Goal: Complete application form

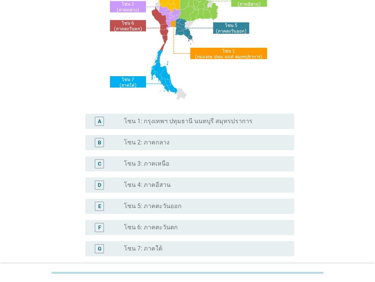
scroll to position [109, 0]
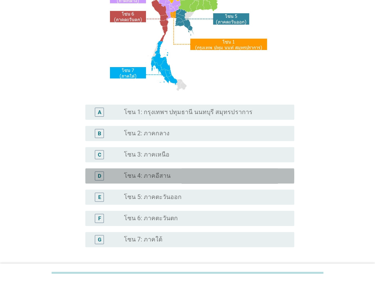
click at [282, 173] on div "radio_button_unchecked โซน 4: ภาคอีสาน" at bounding box center [206, 176] width 164 height 8
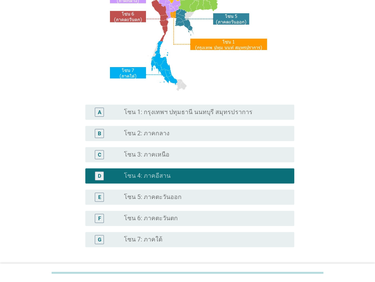
scroll to position [172, 0]
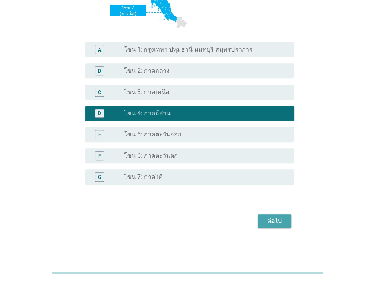
click at [281, 219] on div "ต่อไป" at bounding box center [274, 221] width 21 height 9
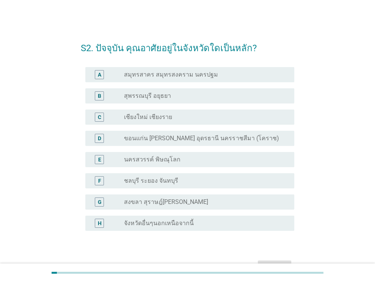
click at [259, 138] on div "radio_button_unchecked ขอนแก่น [PERSON_NAME] อุดรธานี นครราชสีมา (โคราช)" at bounding box center [203, 139] width 158 height 8
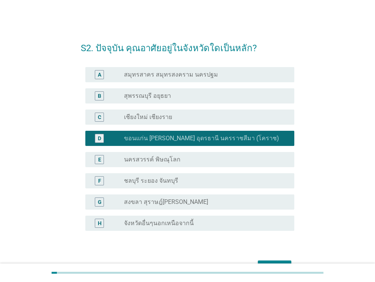
click at [375, 230] on html "S2. ปัจจุบัน คุณอาศัยอยู่ในจังหวัดใดเป็นหลัก? A radio_button_unchecked สมุทรสาค…" at bounding box center [187, 155] width 375 height 310
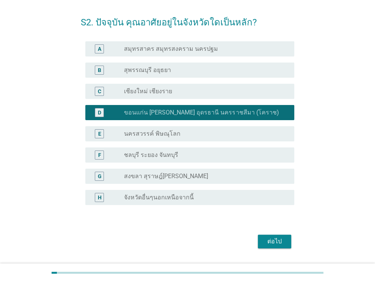
scroll to position [30, 0]
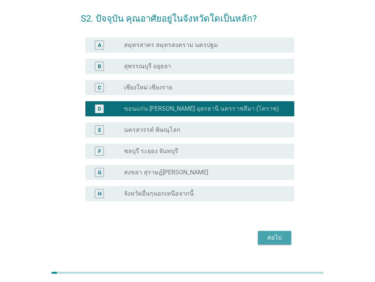
click at [275, 238] on div "ต่อไป" at bounding box center [274, 237] width 21 height 9
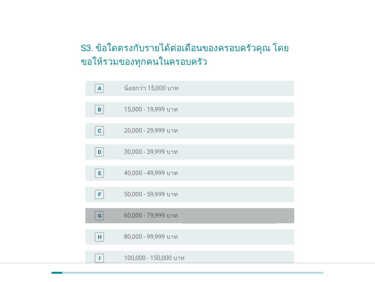
click at [280, 213] on div "radio_button_unchecked 60,000 - 79,999 บาท" at bounding box center [203, 216] width 158 height 8
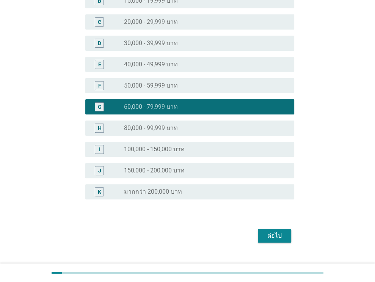
scroll to position [124, 0]
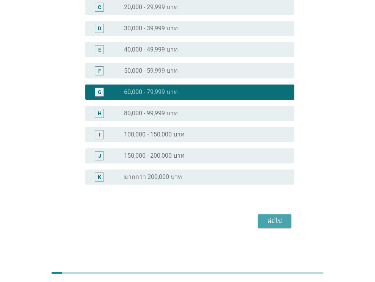
click at [281, 222] on div "ต่อไป" at bounding box center [274, 221] width 21 height 9
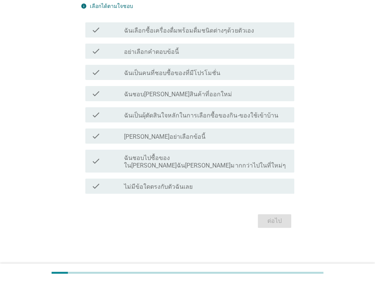
scroll to position [0, 0]
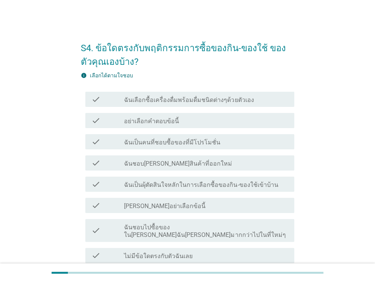
click at [264, 102] on div "check_box_outline_blank ฉันเลือกซื้อเครื่องดื่มพร้อมดื่มชนิดต่างๆด้วยตัวเอง" at bounding box center [206, 99] width 164 height 9
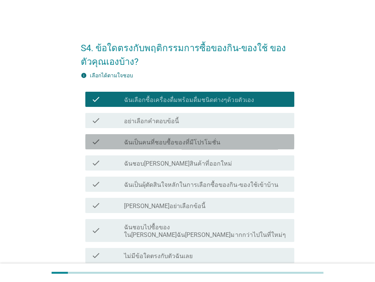
click at [252, 147] on div "check check_box_outline_blank ฉันเป็นคนที่ชอบซื้อของที่มีโปรโมชั่น" at bounding box center [189, 141] width 209 height 15
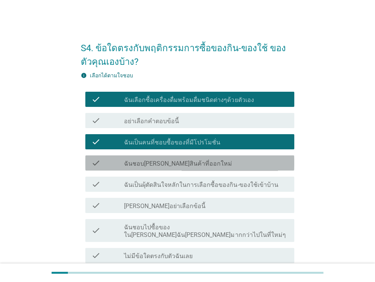
click at [244, 169] on div "check check_box_outline_blank ฉันชอบลองสินค้าที่ออกใหม่" at bounding box center [189, 162] width 209 height 15
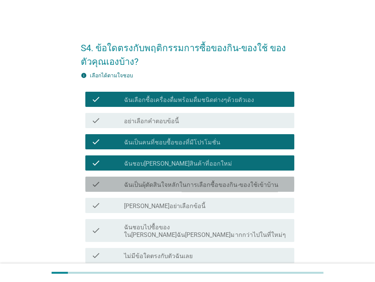
click at [240, 185] on label "ฉันเป็นผุ้ตัดสินใจหลักในการเลือกซื้อของกิน-ของใช้เข้าบ้าน" at bounding box center [201, 185] width 154 height 8
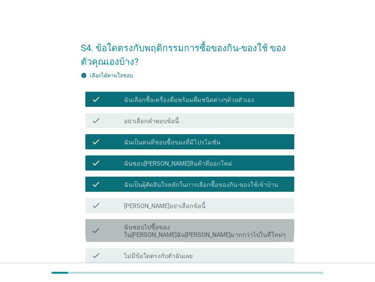
click at [226, 228] on label "ฉันชอบไปซื้อของในที่ที่ฉันคุ้นเคยมากกว่าไปในที่ใหม่ๆ" at bounding box center [206, 231] width 164 height 15
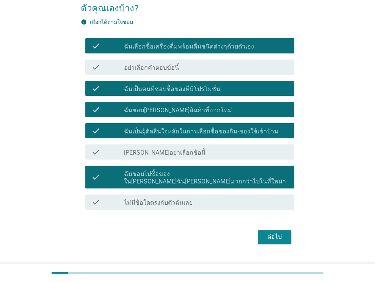
scroll to position [62, 0]
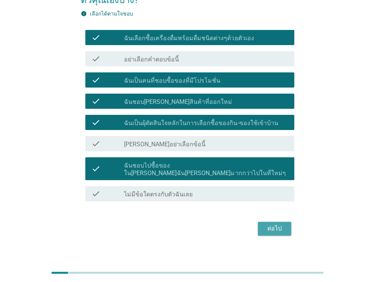
click at [273, 224] on div "ต่อไป" at bounding box center [274, 228] width 21 height 9
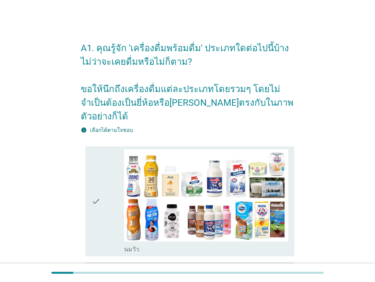
click at [112, 206] on div "check" at bounding box center [107, 201] width 33 height 104
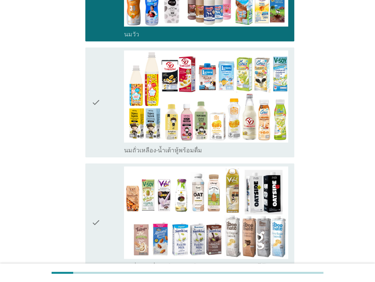
scroll to position [213, 0]
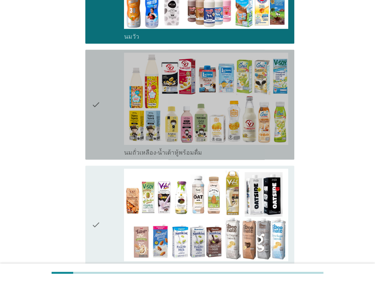
click at [115, 130] on div "check" at bounding box center [107, 105] width 33 height 104
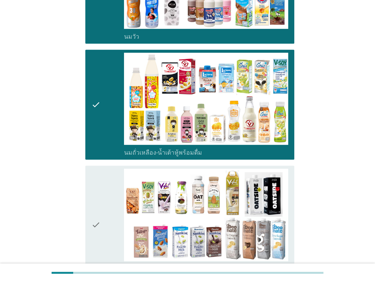
click at [104, 187] on div "check" at bounding box center [107, 224] width 33 height 111
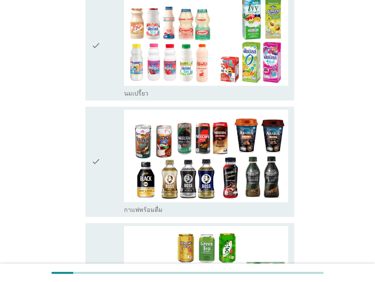
scroll to position [523, 0]
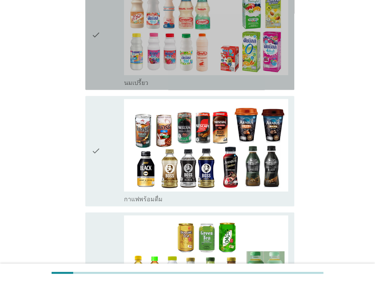
click at [116, 63] on div "check" at bounding box center [107, 35] width 33 height 104
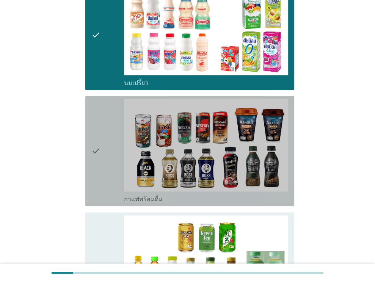
click at [114, 123] on div "check" at bounding box center [107, 151] width 33 height 104
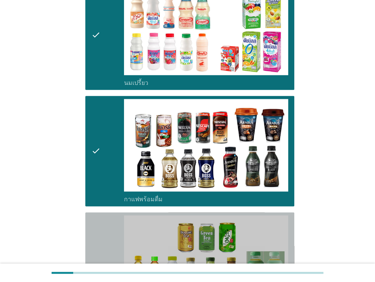
click at [99, 215] on icon "check" at bounding box center [95, 267] width 9 height 104
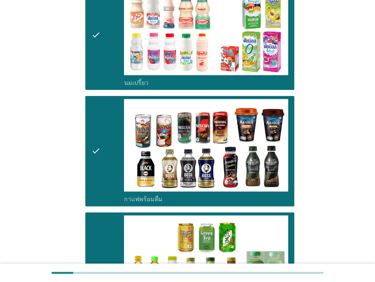
scroll to position [769, 0]
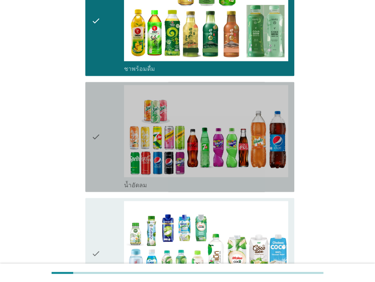
click at [116, 144] on div "check" at bounding box center [107, 137] width 33 height 104
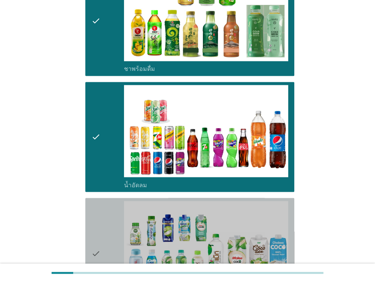
click at [106, 226] on div "check" at bounding box center [107, 253] width 33 height 104
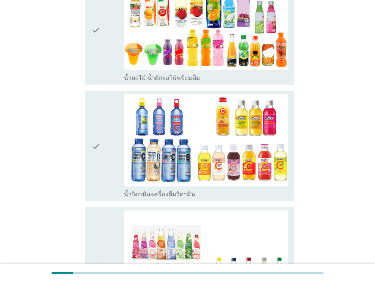
scroll to position [1121, 0]
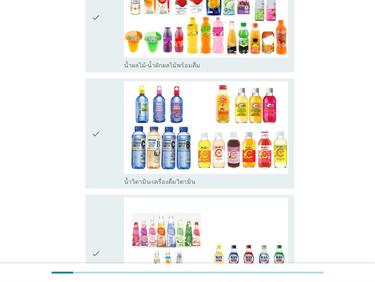
click at [100, 50] on div "check check_box_outline_blank น้ำผลไม้-น้ำผักผลไม้พร้อมดื่ม" at bounding box center [187, 17] width 213 height 116
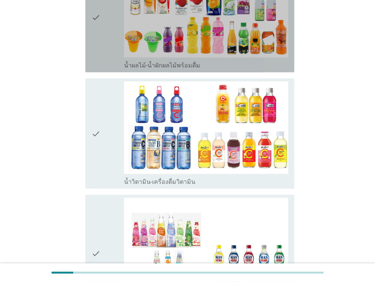
click at [104, 31] on div "check" at bounding box center [107, 17] width 33 height 104
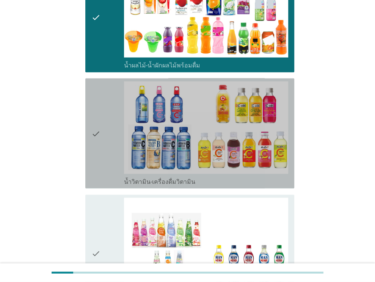
click at [111, 129] on div "check" at bounding box center [107, 134] width 33 height 104
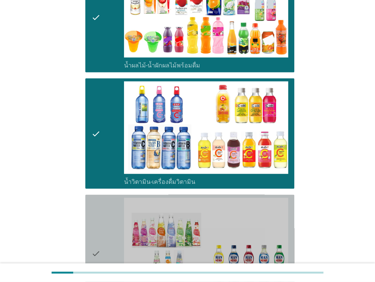
click at [102, 236] on div "check" at bounding box center [107, 253] width 33 height 111
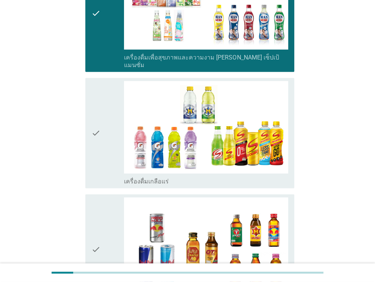
scroll to position [1380, 0]
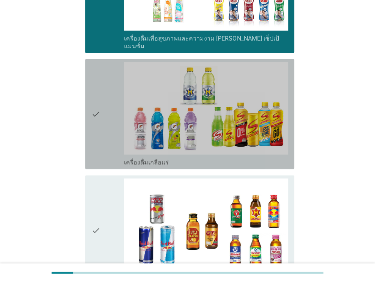
click at [106, 127] on div "check" at bounding box center [107, 114] width 33 height 104
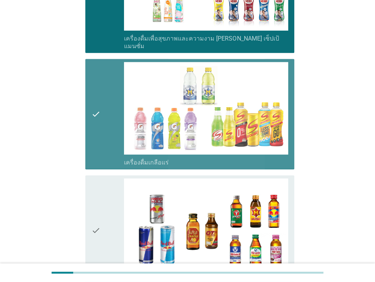
click at [108, 119] on div "check" at bounding box center [107, 114] width 33 height 104
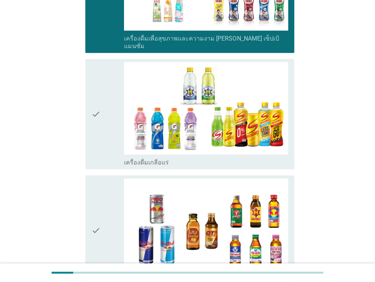
click at [100, 199] on icon "check" at bounding box center [95, 231] width 9 height 104
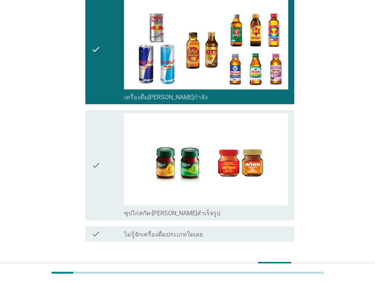
scroll to position [1578, 0]
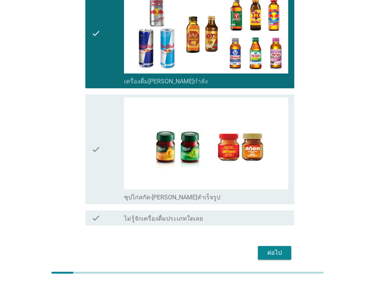
click at [83, 152] on div "check check_box_outline_blank ซุปไก่สกัด-รังนกสำเร็จรูป" at bounding box center [187, 149] width 213 height 116
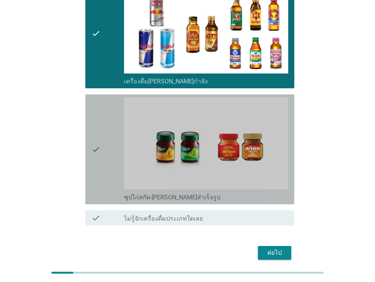
click at [97, 152] on icon "check" at bounding box center [95, 149] width 9 height 104
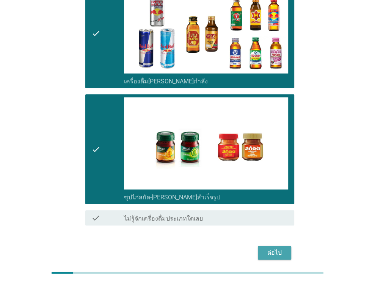
click at [278, 248] on div "ต่อไป" at bounding box center [274, 252] width 21 height 9
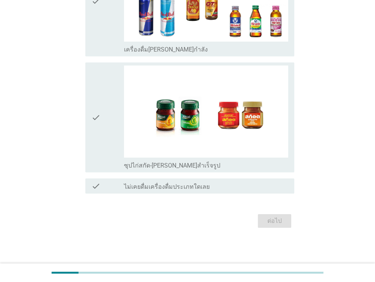
scroll to position [0, 0]
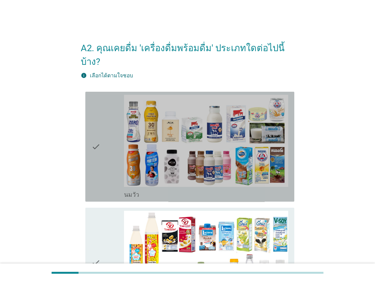
click at [111, 150] on div "check" at bounding box center [107, 147] width 33 height 104
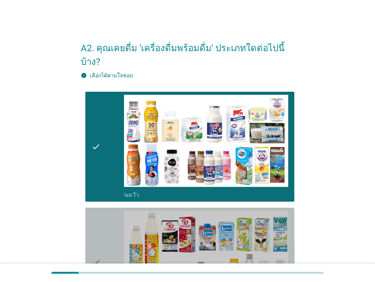
click at [111, 236] on div "check" at bounding box center [107, 263] width 33 height 104
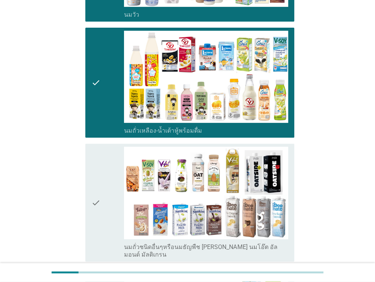
scroll to position [211, 0]
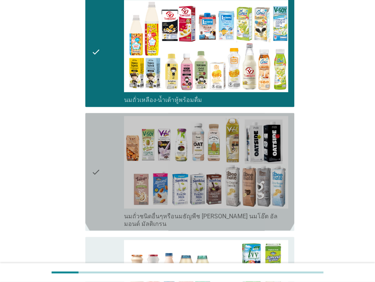
click at [113, 178] on div "check" at bounding box center [107, 171] width 33 height 111
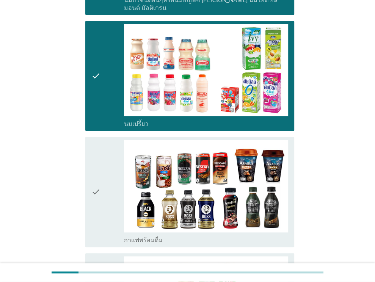
scroll to position [475, 0]
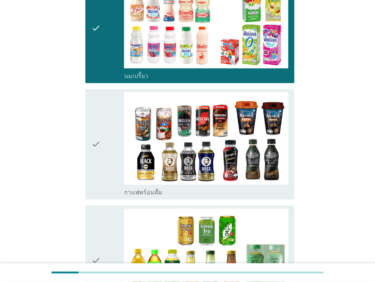
click at [106, 116] on div "check" at bounding box center [107, 144] width 33 height 104
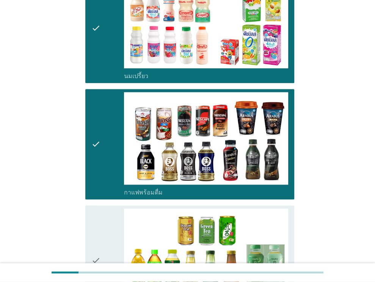
click at [115, 241] on div "check" at bounding box center [107, 261] width 33 height 104
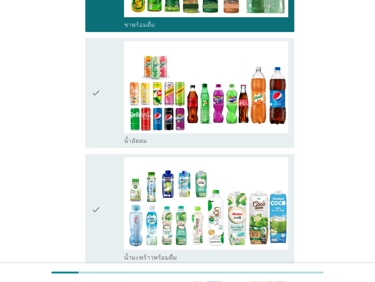
scroll to position [783, 0]
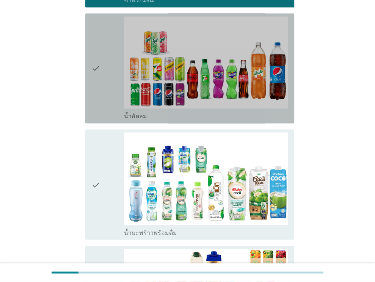
click at [99, 83] on icon "check" at bounding box center [95, 68] width 9 height 104
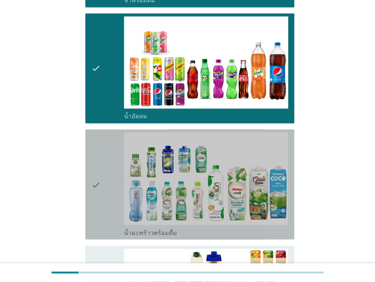
click at [109, 163] on div "check" at bounding box center [107, 184] width 33 height 104
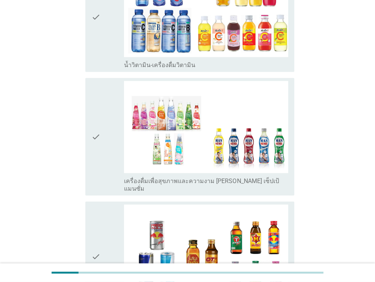
scroll to position [1028, 0]
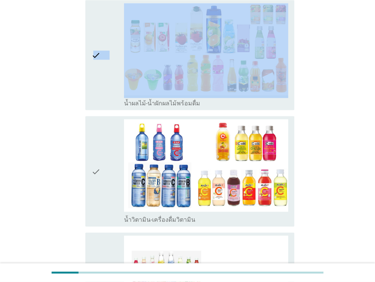
drag, startPoint x: 63, startPoint y: 172, endPoint x: 94, endPoint y: 68, distance: 108.5
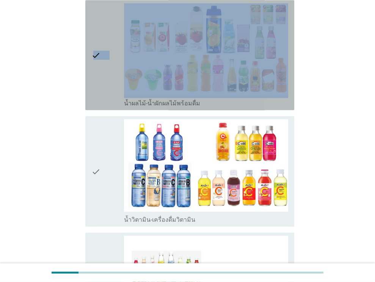
click at [94, 68] on icon "check" at bounding box center [95, 55] width 9 height 104
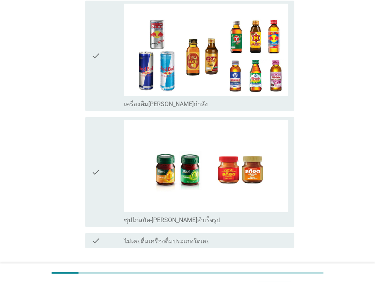
scroll to position [1406, 0]
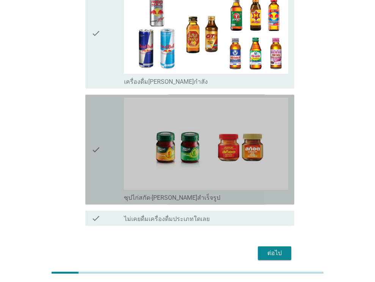
click at [89, 129] on div "check check_box_outline_blank ซุปไก่สกัด-รังนกสำเร็จรูป" at bounding box center [189, 150] width 209 height 110
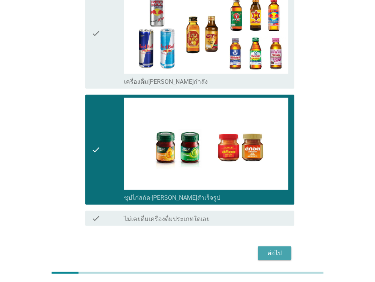
click at [267, 246] on button "ต่อไป" at bounding box center [274, 253] width 33 height 14
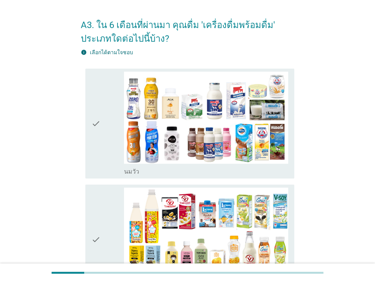
scroll to position [28, 0]
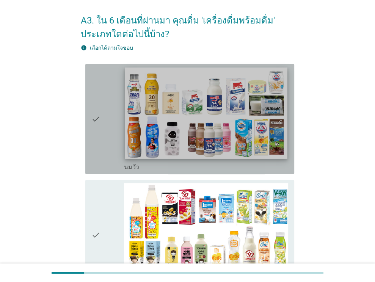
click at [225, 144] on img at bounding box center [206, 112] width 162 height 91
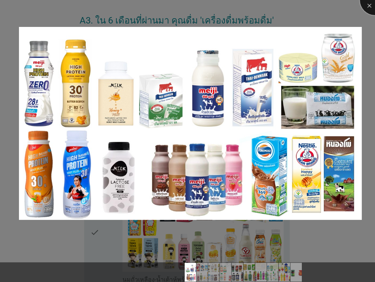
click at [369, 7] on div at bounding box center [375, 0] width 30 height 30
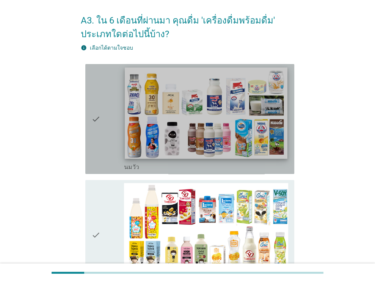
click at [217, 110] on img at bounding box center [206, 112] width 162 height 91
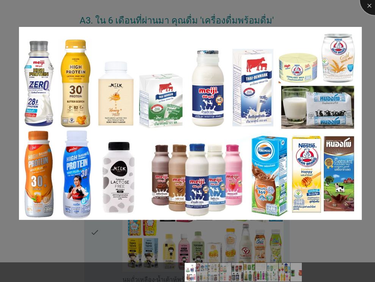
click at [364, 6] on div at bounding box center [375, 0] width 30 height 30
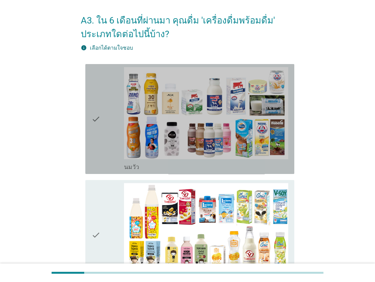
click at [102, 141] on div "check" at bounding box center [107, 119] width 33 height 104
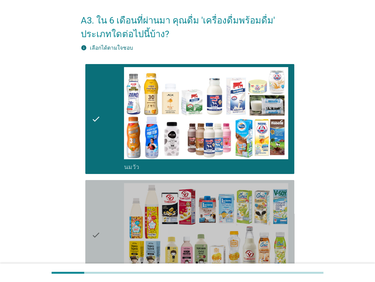
click at [95, 224] on icon "check" at bounding box center [95, 235] width 9 height 104
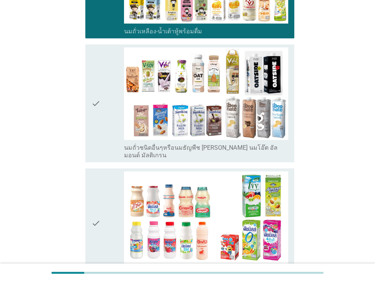
scroll to position [283, 0]
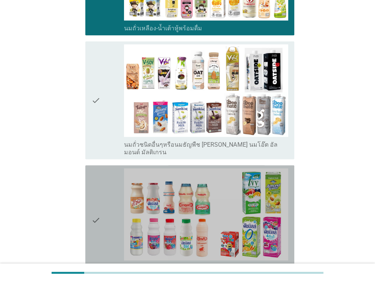
click at [108, 228] on div "check" at bounding box center [107, 220] width 33 height 104
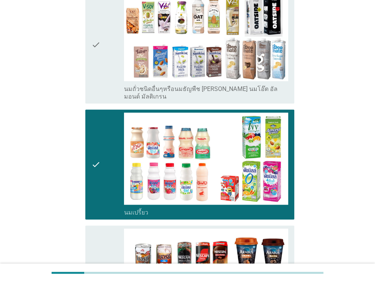
scroll to position [340, 0]
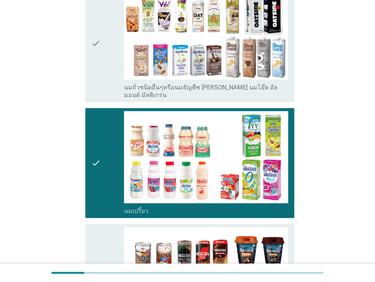
click at [82, 77] on div "check check_box_outline_blank นมถั่วชนิดอื่นๆหรือนมธัญพืช เช่น นมโอ๊ต อัลมอนด์ …" at bounding box center [187, 43] width 213 height 124
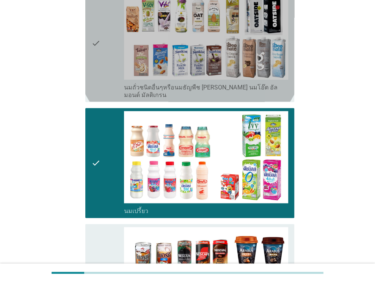
click at [96, 75] on icon "check" at bounding box center [95, 42] width 9 height 111
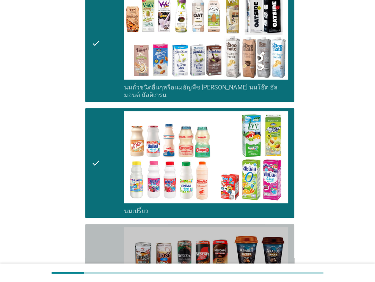
click at [100, 243] on div "check" at bounding box center [107, 279] width 33 height 104
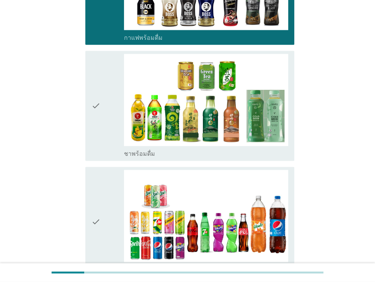
scroll to position [634, 0]
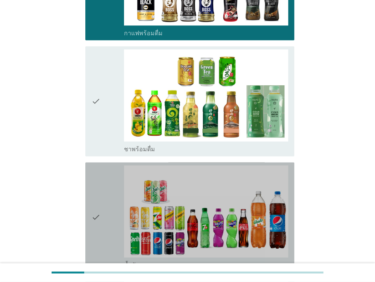
click at [104, 248] on div "check" at bounding box center [107, 217] width 33 height 104
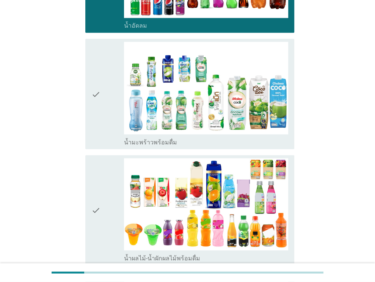
scroll to position [875, 0]
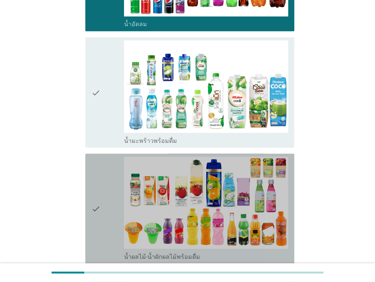
click at [94, 190] on icon "check" at bounding box center [95, 209] width 9 height 104
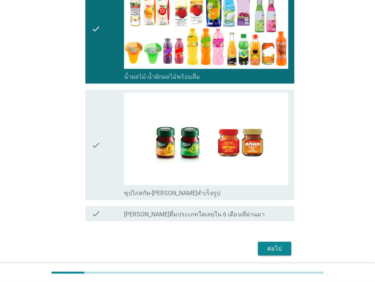
scroll to position [1072, 0]
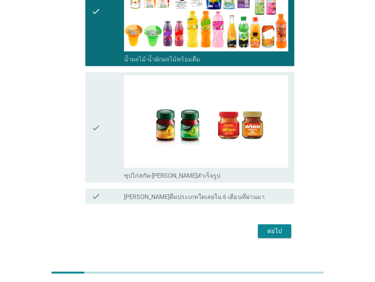
click at [277, 227] on div "ต่อไป" at bounding box center [274, 231] width 21 height 9
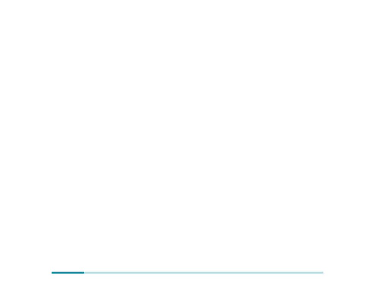
scroll to position [0, 0]
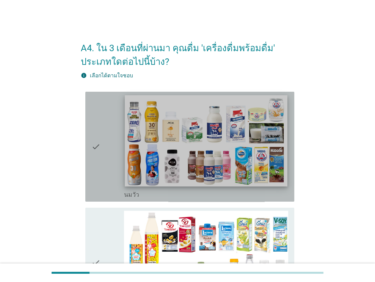
click at [204, 164] on img at bounding box center [206, 140] width 162 height 91
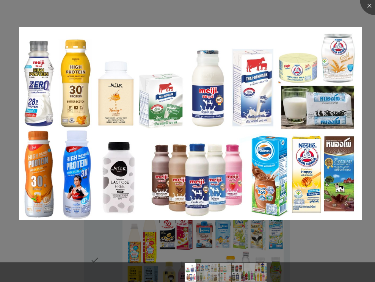
click at [357, 15] on div at bounding box center [187, 141] width 375 height 282
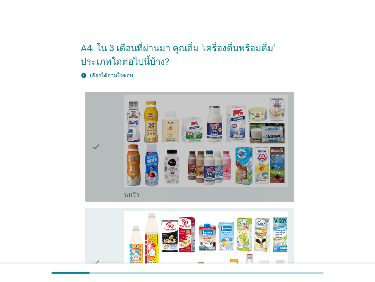
click at [96, 153] on icon "check" at bounding box center [95, 147] width 9 height 104
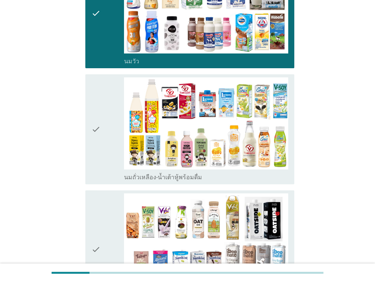
scroll to position [139, 0]
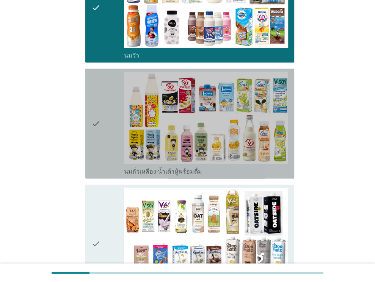
click at [107, 153] on div "check" at bounding box center [107, 124] width 33 height 104
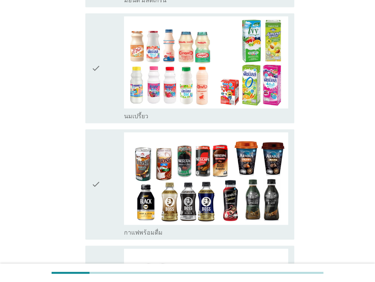
scroll to position [437, 0]
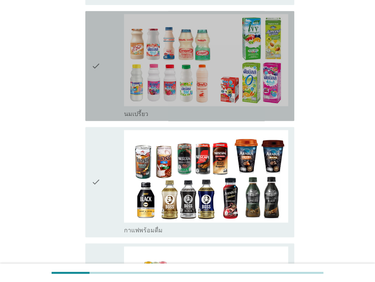
click at [105, 92] on div "check" at bounding box center [107, 66] width 33 height 104
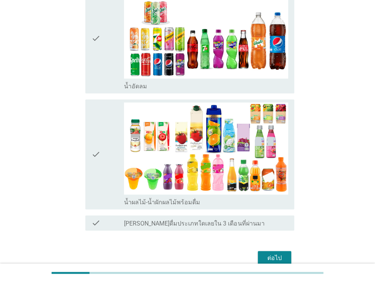
scroll to position [695, 0]
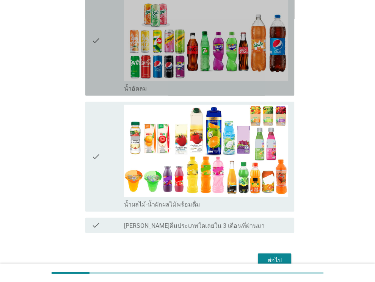
click at [93, 72] on icon "check" at bounding box center [95, 41] width 9 height 104
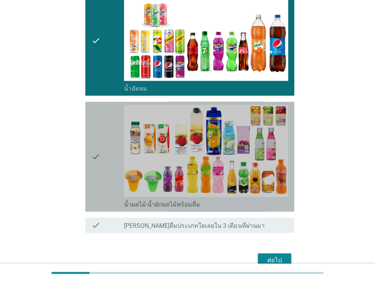
click at [100, 172] on icon "check" at bounding box center [95, 157] width 9 height 104
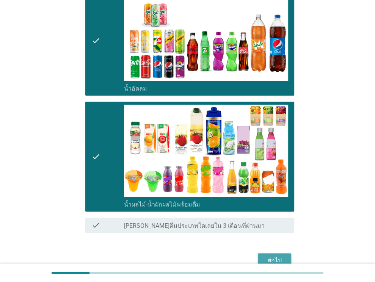
click at [268, 256] on div "ต่อไป" at bounding box center [274, 260] width 21 height 9
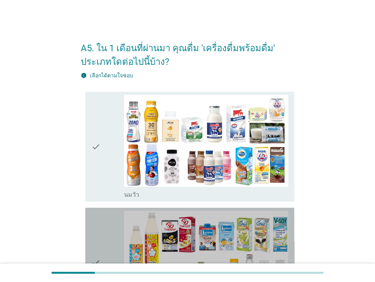
click at [105, 239] on div "check" at bounding box center [107, 263] width 33 height 104
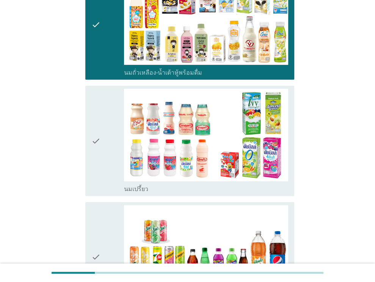
scroll to position [236, 0]
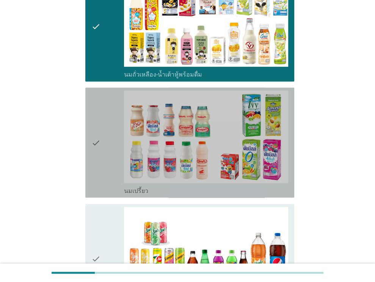
click at [114, 172] on div "check" at bounding box center [107, 143] width 33 height 104
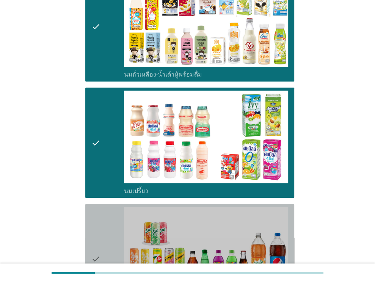
click at [110, 244] on div "check" at bounding box center [107, 259] width 33 height 104
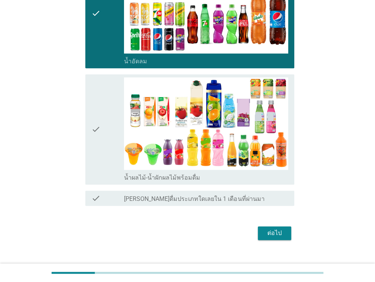
scroll to position [493, 0]
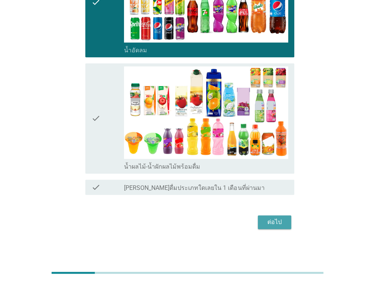
click at [273, 220] on div "ต่อไป" at bounding box center [274, 222] width 21 height 9
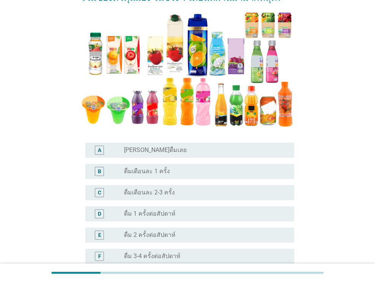
scroll to position [108, 0]
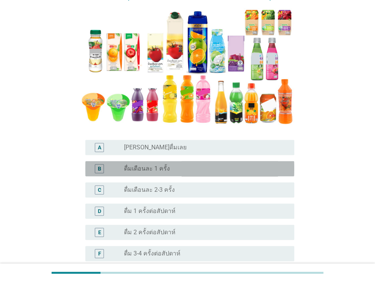
click at [238, 172] on div "radio_button_unchecked ดื่มเดือนละ 1 ครั้ง" at bounding box center [203, 169] width 158 height 8
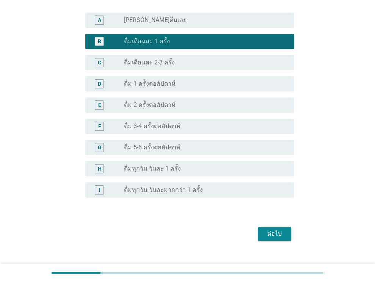
scroll to position [240, 0]
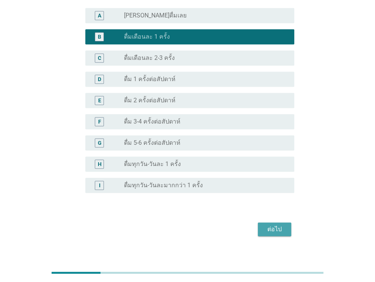
click at [278, 225] on div "ต่อไป" at bounding box center [274, 229] width 21 height 9
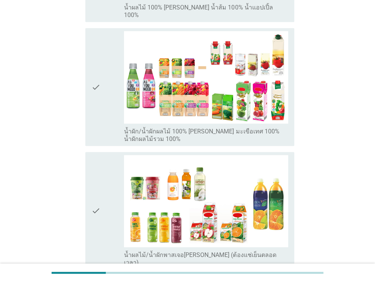
scroll to position [357, 0]
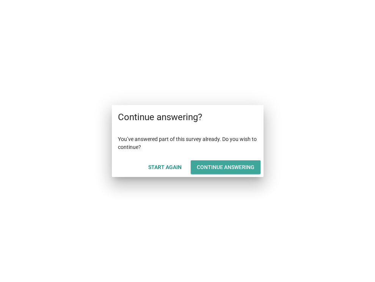
click at [218, 167] on div "Continue answering" at bounding box center [226, 167] width 58 height 8
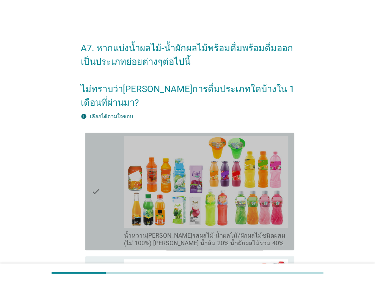
click at [100, 217] on icon "check" at bounding box center [95, 191] width 9 height 111
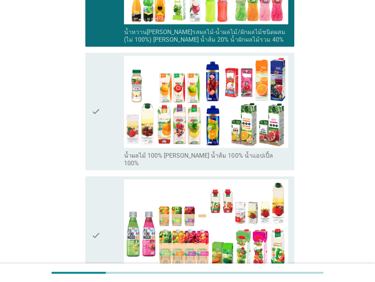
scroll to position [218, 0]
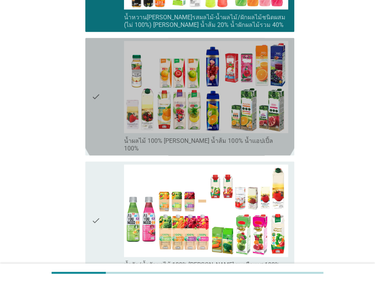
click at [102, 113] on div "check" at bounding box center [107, 96] width 33 height 111
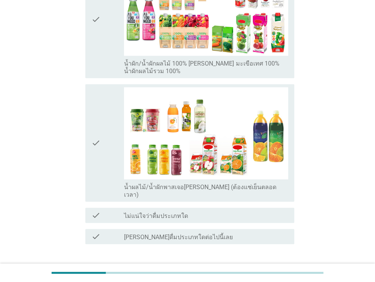
scroll to position [422, 0]
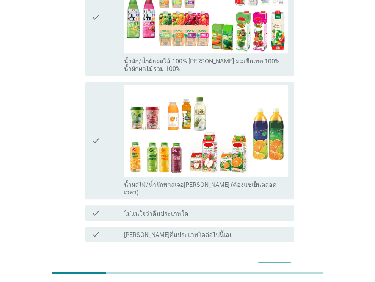
click at [272, 265] on div "ต่อไป" at bounding box center [274, 269] width 21 height 9
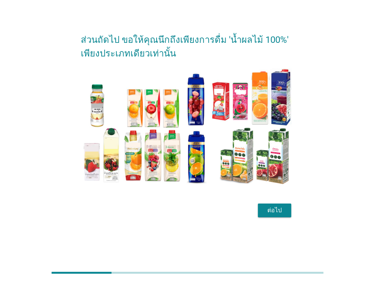
scroll to position [0, 0]
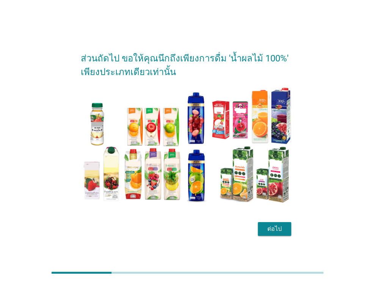
drag, startPoint x: 272, startPoint y: 239, endPoint x: 191, endPoint y: 227, distance: 82.4
click at [191, 227] on div "ส่วนถัดไป ขอให้คุณนึกถึงเพียงการดื่ม 'น้ำผลไม้ 100%' เพียงประเภทเดียวเท่านั้น ต…" at bounding box center [188, 141] width 226 height 207
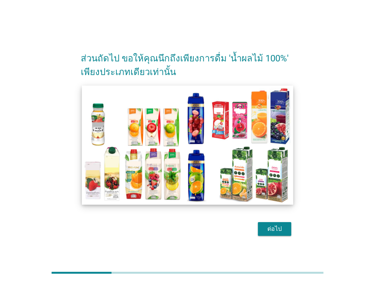
click at [268, 180] on img at bounding box center [188, 144] width 212 height 119
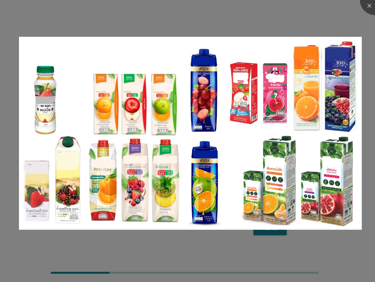
click at [341, 13] on div at bounding box center [187, 141] width 375 height 282
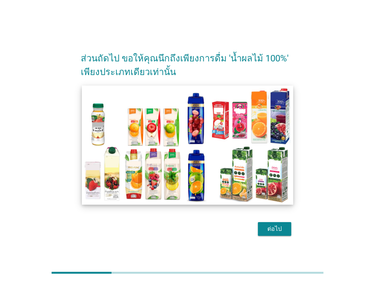
click at [270, 176] on img at bounding box center [188, 144] width 212 height 119
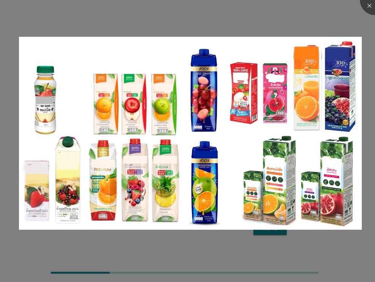
click at [354, 16] on div at bounding box center [187, 141] width 375 height 282
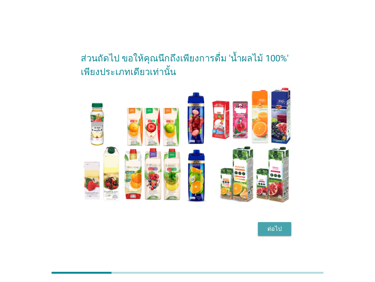
click at [273, 223] on button "ต่อไป" at bounding box center [274, 229] width 33 height 14
click at [273, 223] on div "ต่อไป" at bounding box center [187, 229] width 213 height 18
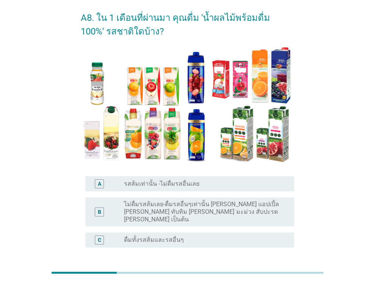
scroll to position [32, 0]
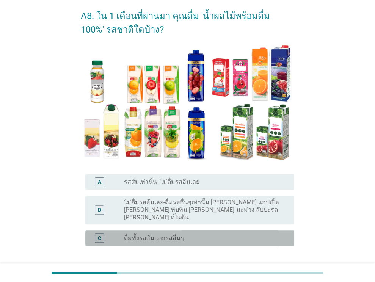
click at [240, 234] on div "radio_button_unchecked ดื่มทั้งรสส้มและรสอื่นๆ" at bounding box center [203, 238] width 158 height 8
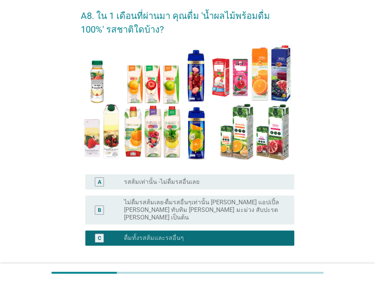
click at [240, 234] on div "radio_button_checked ดื่มทั้งรสส้มและรสอื่นๆ" at bounding box center [203, 238] width 158 height 8
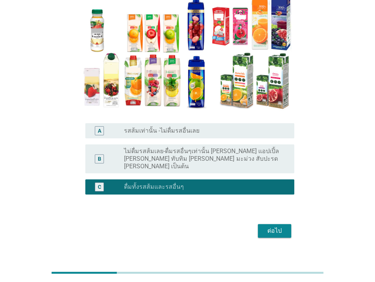
scroll to position [83, 0]
click at [279, 226] on div "ต่อไป" at bounding box center [274, 230] width 21 height 9
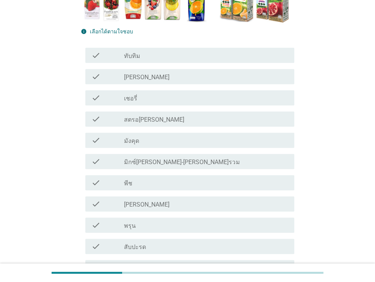
scroll to position [171, 0]
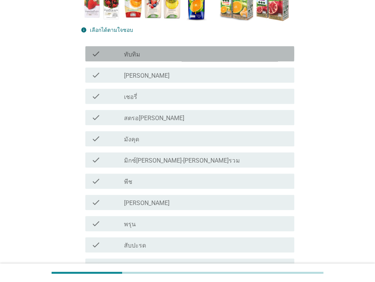
click at [275, 59] on div "check check_box_outline_blank ทับทิม" at bounding box center [189, 53] width 209 height 15
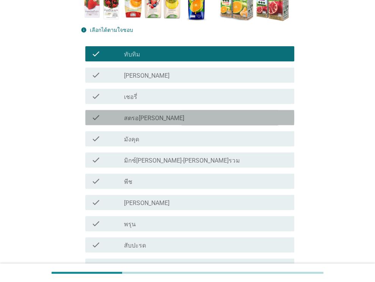
click at [272, 121] on div "check_box_outline_blank สตรอ[PERSON_NAME]" at bounding box center [206, 117] width 164 height 9
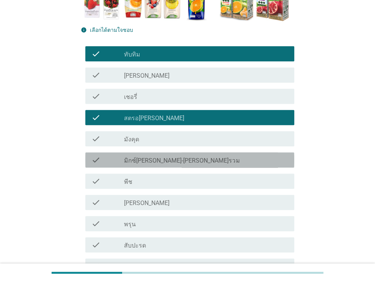
click at [252, 156] on div "check_box_outline_blank มิกซ์[PERSON_NAME]-[PERSON_NAME]รวม" at bounding box center [206, 159] width 164 height 9
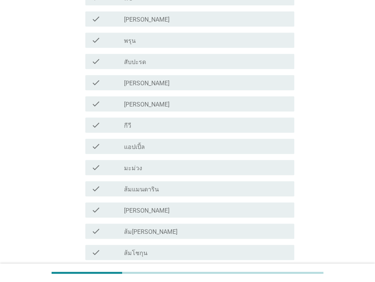
scroll to position [357, 0]
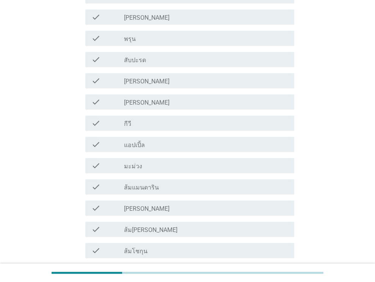
click at [258, 92] on div "check check_box_outline_blank [PERSON_NAME]" at bounding box center [187, 101] width 213 height 21
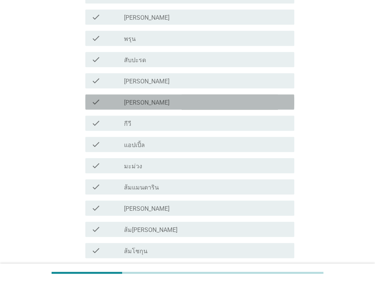
click at [254, 96] on div "check check_box_outline_blank [PERSON_NAME]" at bounding box center [189, 101] width 209 height 15
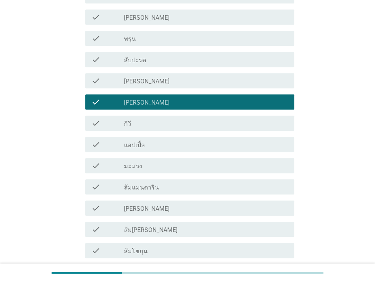
click at [239, 122] on div "check_box_outline_blank กีวี" at bounding box center [206, 123] width 164 height 9
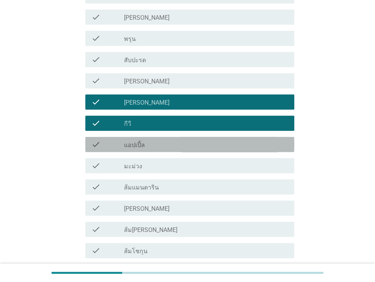
click at [233, 145] on div "check_box_outline_blank แอปเปิ้ล" at bounding box center [206, 144] width 164 height 9
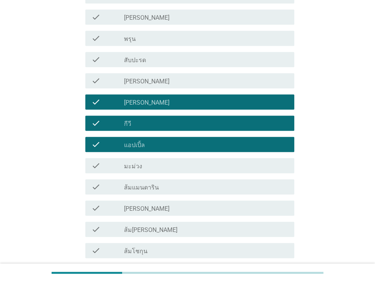
click at [222, 191] on div "check_box_outline_blank ส้มแมนดาริน" at bounding box center [206, 186] width 164 height 9
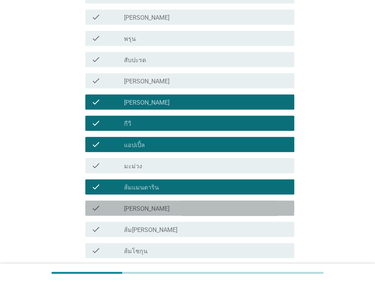
click at [215, 206] on div "check_box_outline_blank [PERSON_NAME]" at bounding box center [206, 208] width 164 height 9
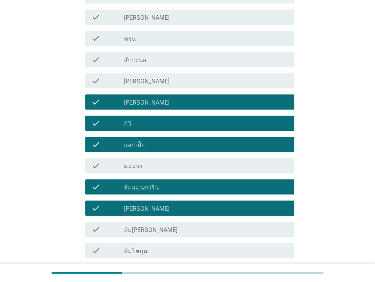
click at [212, 234] on div "check check_box_outline_blank ส้ม[PERSON_NAME]" at bounding box center [189, 229] width 209 height 15
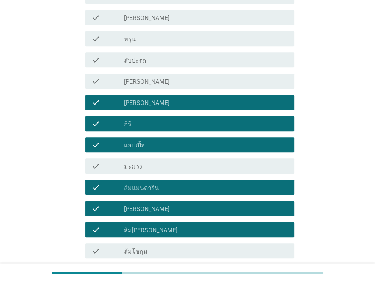
scroll to position [528, 0]
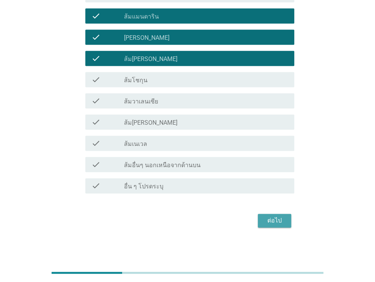
click at [283, 219] on div "ต่อไป" at bounding box center [274, 220] width 21 height 9
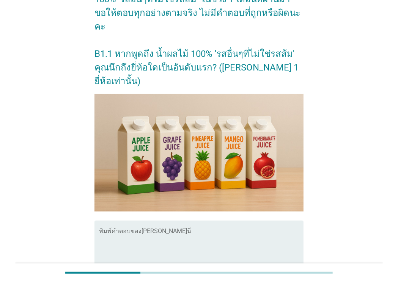
scroll to position [105, 0]
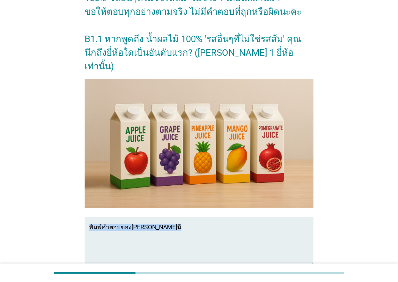
drag, startPoint x: 319, startPoint y: 222, endPoint x: 230, endPoint y: 204, distance: 90.8
click at [230, 204] on div "[PERSON_NAME]ด้วย คุณผ่านการคัดเลือกให้เข้าร่วมการวิจัยนี้!! ในส่วนถัดไป ขอให้ค…" at bounding box center [198, 119] width 361 height 393
click at [229, 217] on div "พิมพ์คำตอบของ[PERSON_NAME]นี่" at bounding box center [201, 241] width 224 height 49
type textarea "m"
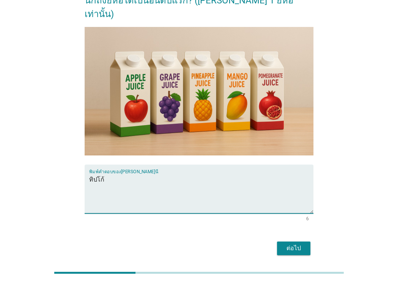
type textarea "ทิปโก้"
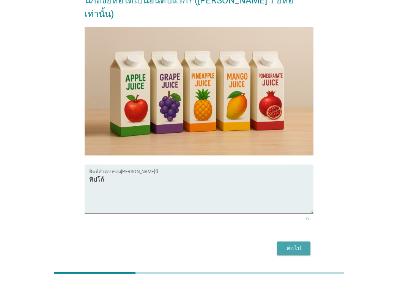
click at [301, 242] on button "ต่อไป" at bounding box center [293, 249] width 33 height 14
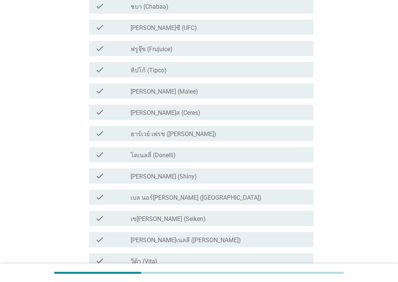
scroll to position [0, 0]
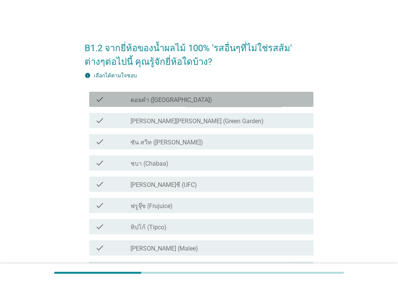
click at [283, 104] on div "check check_box_outline_blank ดอยคำ (Doi-Khham)" at bounding box center [201, 99] width 224 height 15
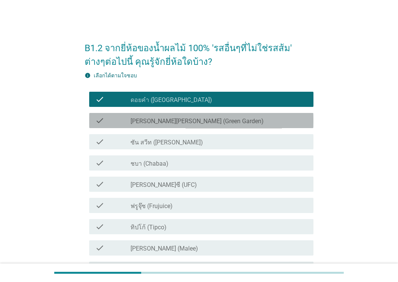
click at [273, 122] on div "check_box_outline_blank [PERSON_NAME][PERSON_NAME] (Green Garden)" at bounding box center [218, 120] width 177 height 9
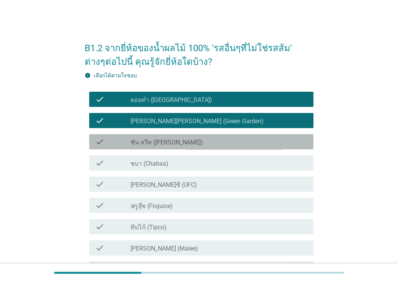
click at [267, 144] on div "check_box_outline_blank ซัน สวีท (Sun sweet)" at bounding box center [218, 141] width 177 height 9
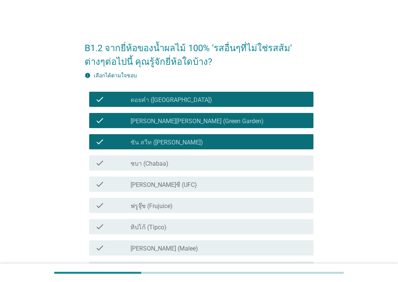
click at [263, 160] on div "check_box_outline_blank ชบา (Chabaa)" at bounding box center [218, 163] width 177 height 9
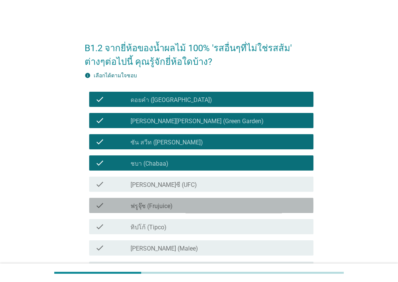
click at [243, 199] on div "check check_box_outline_blank ฟรูจุ๊ซ (Frujuice)" at bounding box center [201, 205] width 224 height 15
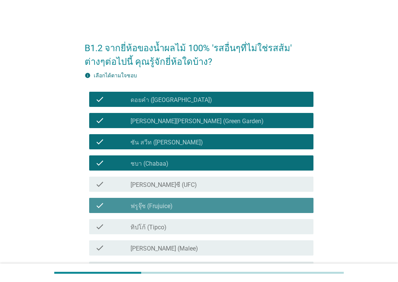
click at [243, 199] on div "check check_box_outline_blank ฟรูจุ๊ซ (Frujuice)" at bounding box center [201, 205] width 224 height 15
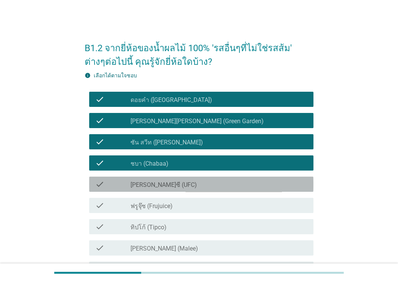
click at [243, 186] on div "check_box_outline_blank [PERSON_NAME]ซี (UFC)" at bounding box center [218, 184] width 177 height 9
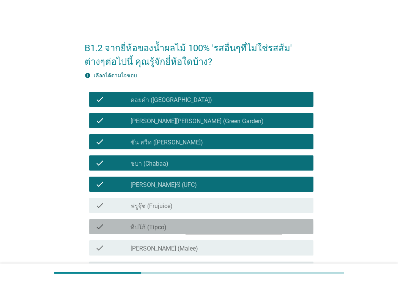
click at [224, 227] on div "check_box_outline_blank ทิปโก้ (Tipco)" at bounding box center [218, 226] width 177 height 9
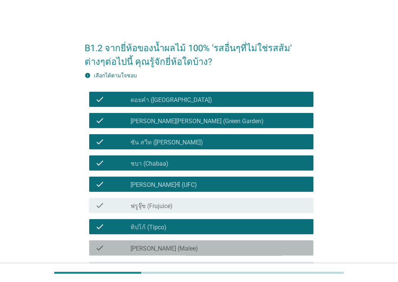
click at [224, 247] on div "check_box_outline_blank [PERSON_NAME] (Malee)" at bounding box center [218, 247] width 177 height 9
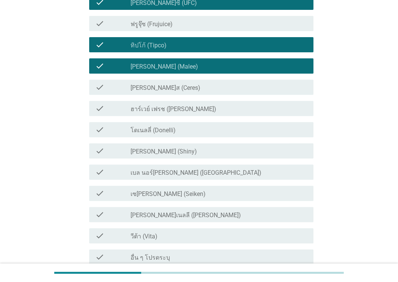
scroll to position [188, 0]
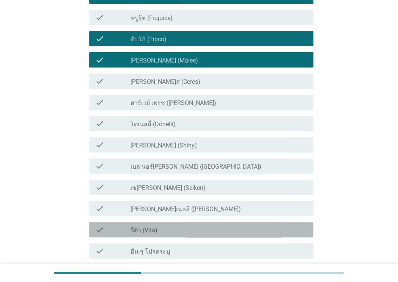
click at [246, 229] on div "check_box_outline_blank วีต้า (Vita)" at bounding box center [218, 229] width 177 height 9
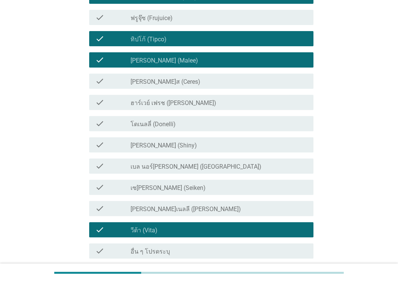
scroll to position [253, 0]
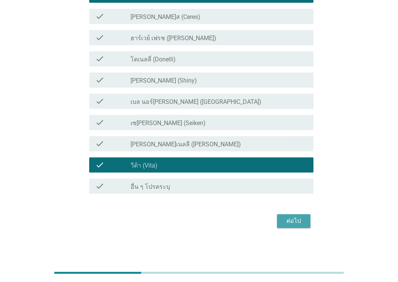
click at [287, 221] on div "ต่อไป" at bounding box center [293, 221] width 21 height 9
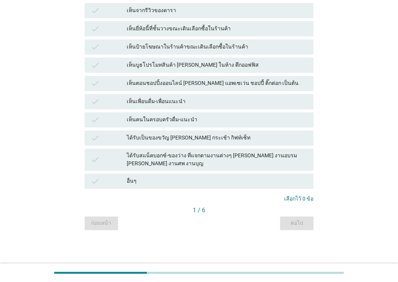
scroll to position [0, 0]
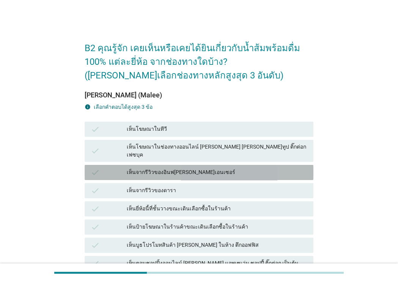
click at [271, 168] on div "เห็นจากรีวิวของอินฟ[PERSON_NAME]เอนเซอร์" at bounding box center [217, 172] width 181 height 9
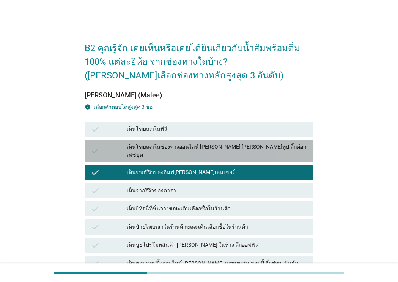
click at [273, 151] on div "เห็นโฆษณาในช่องทางออนไลน์ [PERSON_NAME] [PERSON_NAME]ทูป ติ๊กต่อก เฟซบุค" at bounding box center [217, 151] width 181 height 16
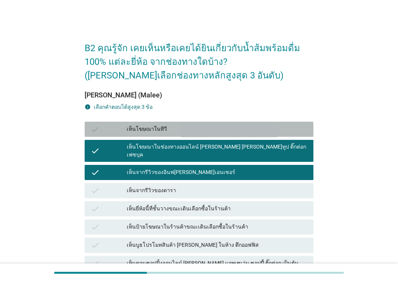
click at [275, 135] on div "check เห็นโฆษณาในทีวี" at bounding box center [199, 129] width 229 height 15
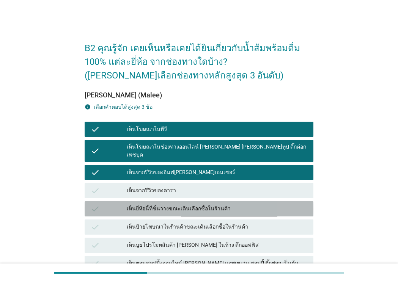
click at [254, 205] on div "เห็นยี่ห้อนี้ที่ชั้นวางขณะเดินเลือกซื้อในร้านค้า" at bounding box center [217, 208] width 181 height 9
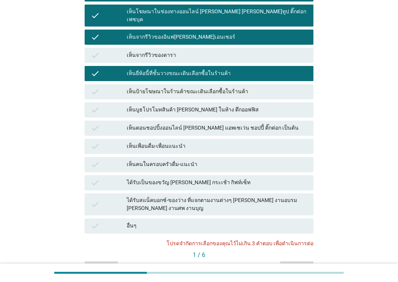
scroll to position [166, 0]
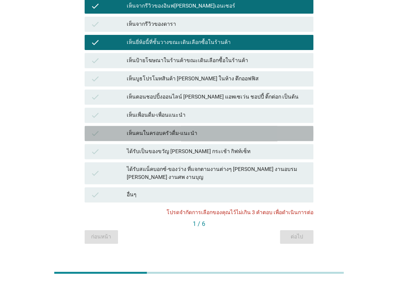
click at [283, 132] on div "check เห็นคนในครอบครัวดื่ม-แนะนำ" at bounding box center [199, 133] width 229 height 15
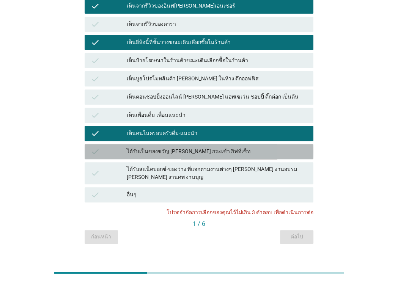
click at [279, 147] on div "ได้รับเป็นของขวัญ [PERSON_NAME] กระเช้า กิฟท์เซ็ท" at bounding box center [217, 151] width 181 height 9
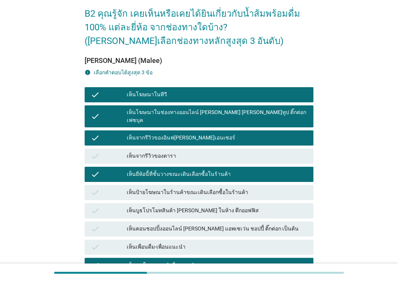
scroll to position [33, 0]
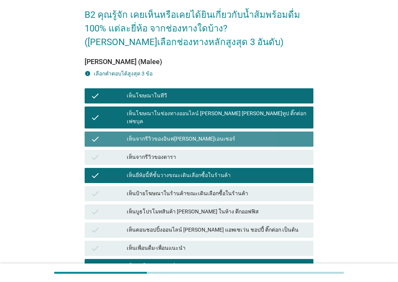
click at [306, 132] on div "check เห็นจากรีวิวของอินฟ[PERSON_NAME]เอนเซอร์" at bounding box center [199, 139] width 229 height 15
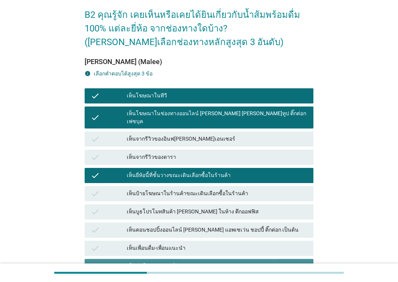
click at [251, 262] on div "เห็นคนในครอบครัวดื่ม-แนะนำ" at bounding box center [217, 266] width 181 height 9
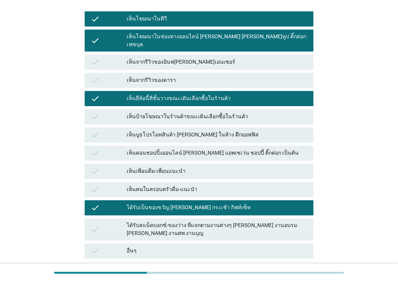
scroll to position [111, 0]
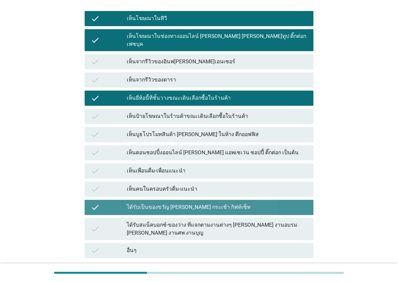
click at [295, 204] on div "ได้รับเป็นของขวัญ [PERSON_NAME] กระเช้า กิฟท์เซ็ท" at bounding box center [217, 207] width 181 height 9
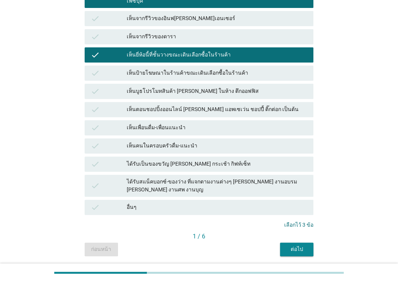
scroll to position [166, 0]
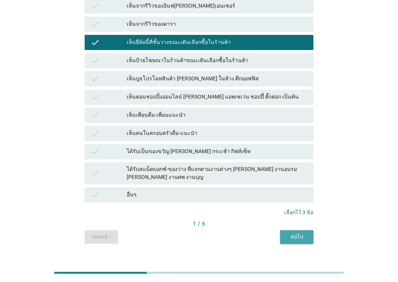
click at [302, 233] on div "ต่อไป" at bounding box center [296, 237] width 21 height 8
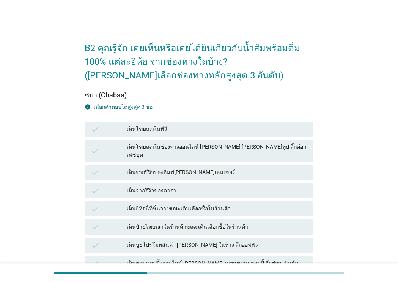
drag, startPoint x: 302, startPoint y: 223, endPoint x: 303, endPoint y: 229, distance: 5.5
click at [303, 229] on div "check เห็นโฆษณาในทีวี check เห็นโฆษณาในช่องทางออนไลน์ [PERSON_NAME] [PERSON_NAM…" at bounding box center [199, 245] width 232 height 250
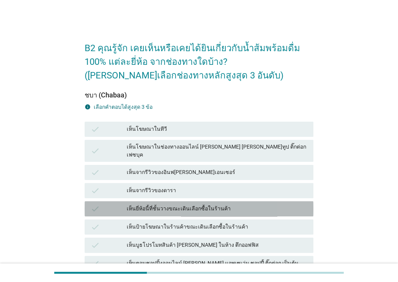
click at [276, 204] on div "เห็นยี่ห้อนี้ที่ชั้นวางขณะเดินเลือกซื้อในร้านค้า" at bounding box center [217, 208] width 181 height 9
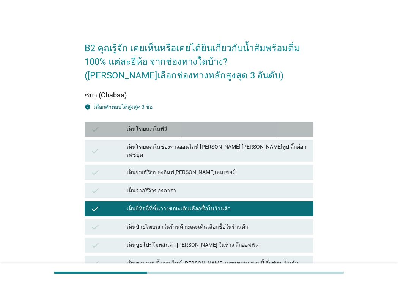
click at [284, 132] on div "เห็นโฆษณาในทีวี" at bounding box center [217, 129] width 181 height 9
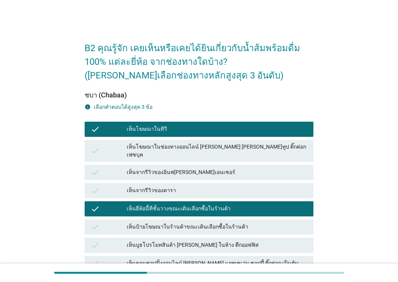
click at [283, 146] on div "เห็นโฆษณาในช่องทางออนไลน์ [PERSON_NAME] [PERSON_NAME]ทูป ติ๊กต่อก เฟซบุค" at bounding box center [217, 151] width 181 height 16
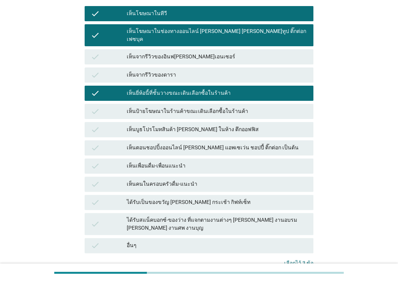
scroll to position [166, 0]
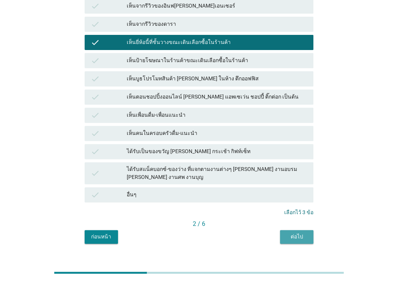
click at [306, 233] on div "ต่อไป" at bounding box center [296, 237] width 21 height 8
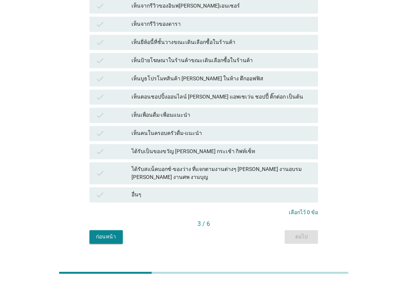
scroll to position [0, 0]
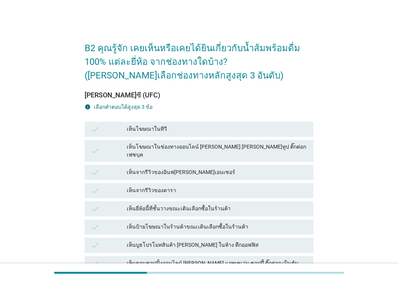
click at [306, 226] on div "check เห็นป้ายโฆษณาในร้านค้าขณะเดินเลือกซื้อในร้านค้า" at bounding box center [199, 227] width 229 height 15
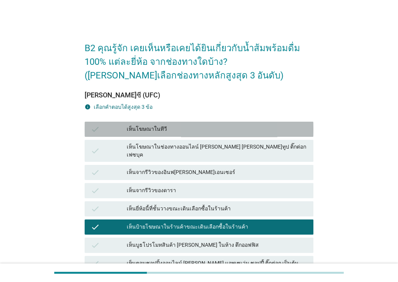
click at [294, 126] on div "เห็นโฆษณาในทีวี" at bounding box center [217, 129] width 181 height 9
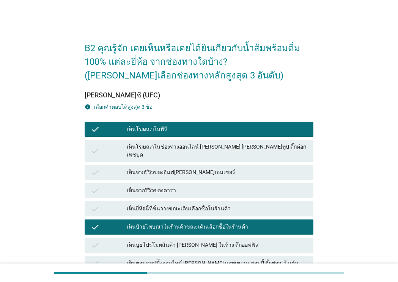
click at [273, 174] on div "check เห็นจากรีวิวของอินฟ[PERSON_NAME]เอนเซอร์" at bounding box center [199, 172] width 232 height 18
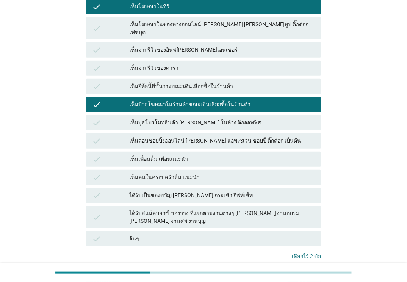
scroll to position [126, 0]
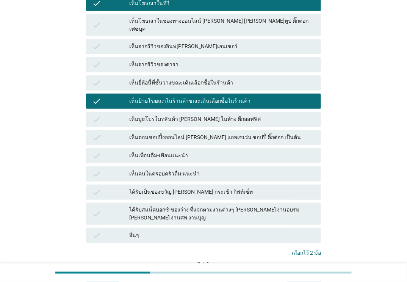
click at [296, 138] on div "check เห็นตอนชอปปิ้งออนไลน์ [PERSON_NAME] แอพเซเว่น ชอปปี้ ติ๊กต่อก เป็นต้น" at bounding box center [204, 138] width 238 height 18
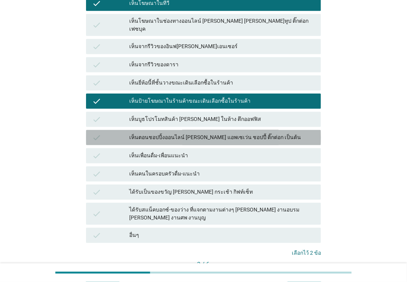
click at [291, 130] on div "check เห็นตอนชอปปิ้งออนไลน์ [PERSON_NAME] แอพเซเว่น ชอปปี้ ติ๊กต่อก เป็นต้น" at bounding box center [203, 137] width 235 height 15
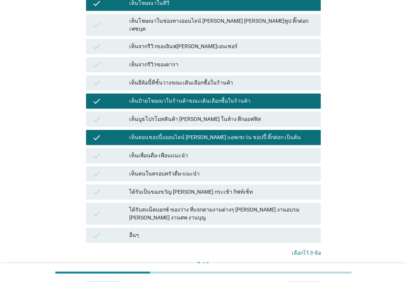
click at [293, 271] on button "ต่อไป" at bounding box center [304, 278] width 33 height 14
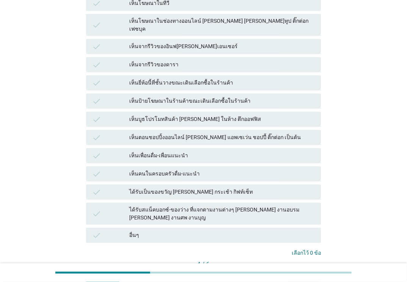
scroll to position [0, 0]
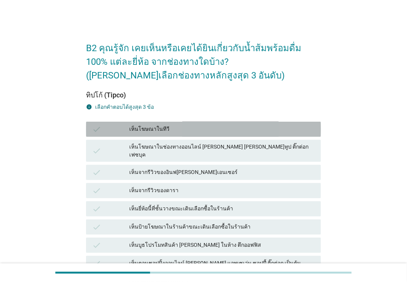
click at [265, 135] on div "check เห็นโฆษณาในทีวี" at bounding box center [203, 129] width 235 height 15
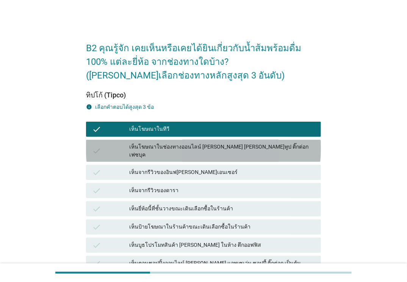
click at [261, 154] on div "check เห็นโฆษณาในช่องทางออนไลน์ [PERSON_NAME] [PERSON_NAME]ทูป ติ๊กต่อก เฟซบุค" at bounding box center [203, 151] width 235 height 22
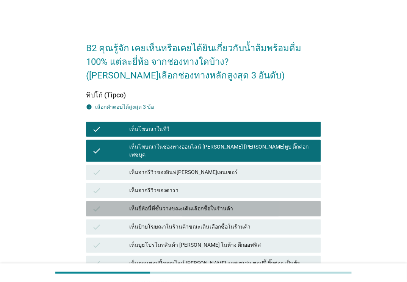
click at [245, 204] on div "เห็นยี่ห้อนี้ที่ชั้นวางขณะเดินเลือกซื้อในร้านค้า" at bounding box center [222, 208] width 186 height 9
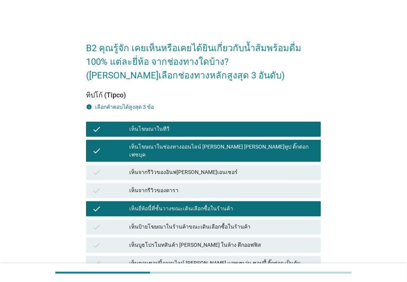
scroll to position [166, 0]
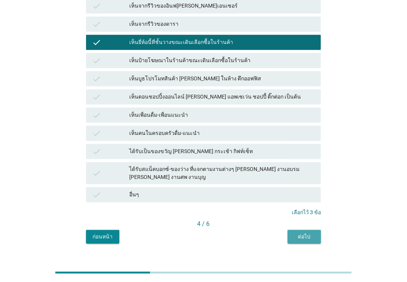
click at [300, 233] on div "ต่อไป" at bounding box center [304, 237] width 21 height 8
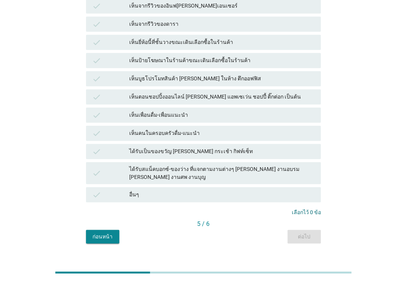
scroll to position [0, 0]
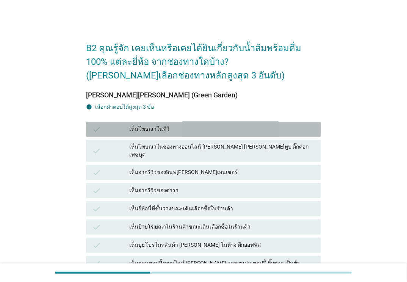
click at [251, 127] on div "เห็นโฆษณาในทีวี" at bounding box center [222, 129] width 186 height 9
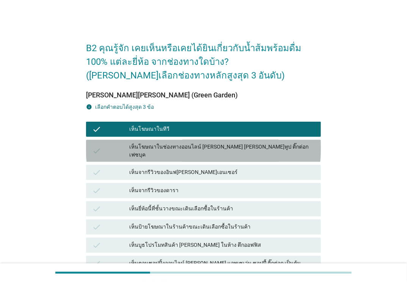
click at [247, 152] on div "check เห็นโฆษณาในช่องทางออนไลน์ [PERSON_NAME] [PERSON_NAME]ทูป ติ๊กต่อก เฟซบุค" at bounding box center [203, 151] width 235 height 22
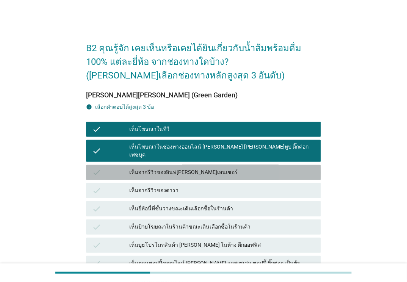
click at [243, 168] on div "เห็นจากรีวิวของอินฟ[PERSON_NAME]เอนเซอร์" at bounding box center [222, 172] width 186 height 9
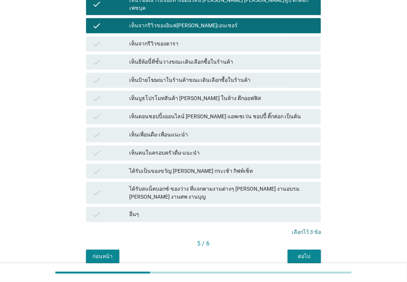
scroll to position [151, 0]
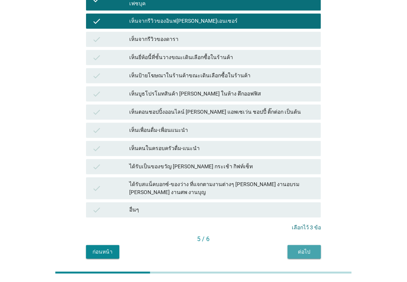
click at [296, 248] on div "ต่อไป" at bounding box center [304, 252] width 21 height 8
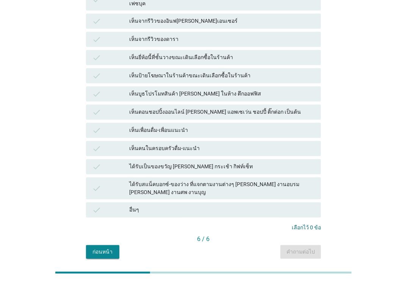
scroll to position [0, 0]
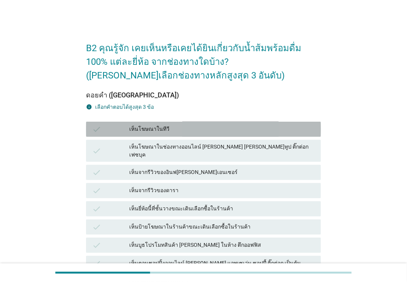
click at [281, 123] on div "check เห็นโฆษณาในทีวี" at bounding box center [203, 129] width 235 height 15
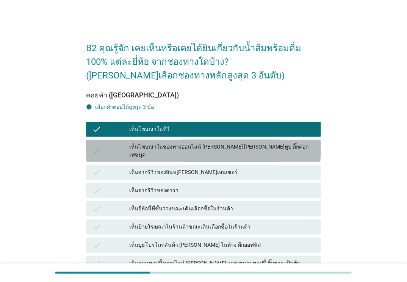
click at [273, 149] on div "เห็นโฆษณาในช่องทางออนไลน์ [PERSON_NAME] [PERSON_NAME]ทูป ติ๊กต่อก เฟซบุค" at bounding box center [222, 151] width 186 height 16
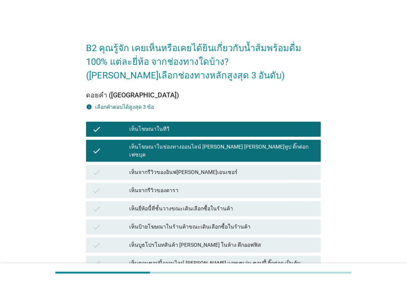
click at [246, 223] on div "เห็นป้ายโฆษณาในร้านค้าขณะเดินเลือกซื้อในร้านค้า" at bounding box center [222, 227] width 186 height 9
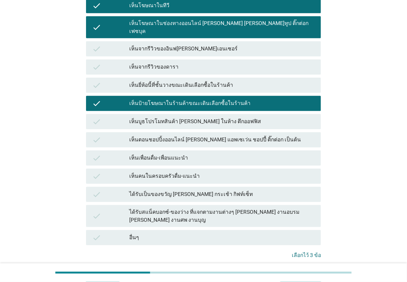
scroll to position [166, 0]
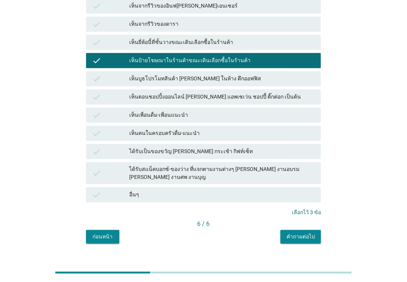
click at [305, 230] on button "คำถามต่อไป" at bounding box center [301, 237] width 41 height 14
click at [305, 230] on div "ก่อนหน้า คำถามต่อไป" at bounding box center [203, 237] width 235 height 14
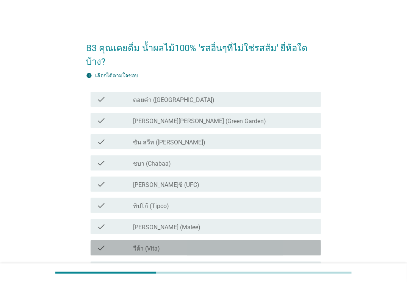
click at [247, 243] on div "check_box_outline_blank วีต้า (Vita)" at bounding box center [224, 247] width 182 height 9
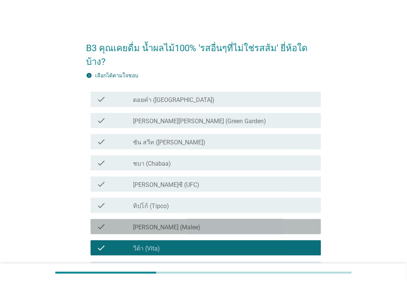
click at [253, 222] on div "check_box_outline_blank [PERSON_NAME] (Malee)" at bounding box center [224, 226] width 182 height 9
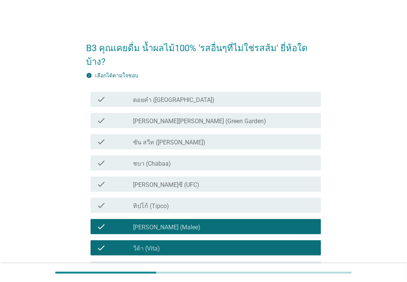
click at [255, 200] on div "check check_box_outline_blank ทิปโก้ (Tipco)" at bounding box center [203, 205] width 235 height 21
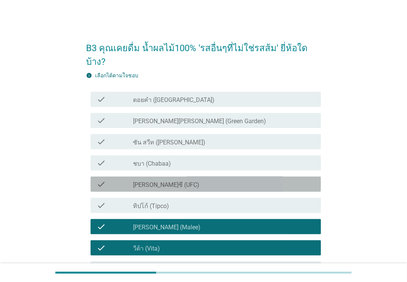
click at [257, 180] on div "check_box_outline_blank [PERSON_NAME]ซี (UFC)" at bounding box center [224, 184] width 182 height 9
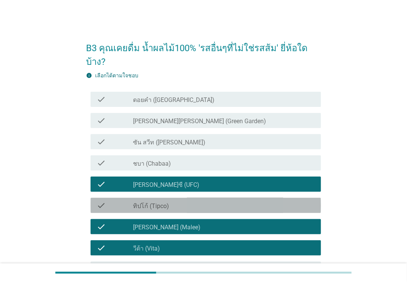
click at [249, 201] on div "check_box_outline_blank ทิปโก้ (Tipco)" at bounding box center [224, 205] width 182 height 9
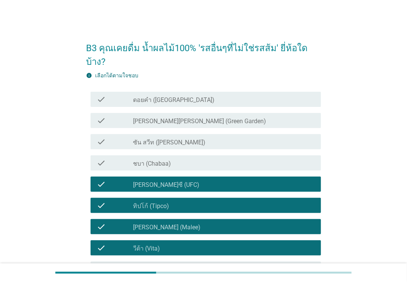
click at [257, 157] on div "check check_box_outline_blank ชบา (Chabaa)" at bounding box center [203, 162] width 235 height 21
click at [259, 152] on div "check check_box_outline_blank ชบา (Chabaa)" at bounding box center [203, 162] width 235 height 21
click at [239, 155] on div "check check_box_outline_blank ชบา (Chabaa)" at bounding box center [206, 162] width 231 height 15
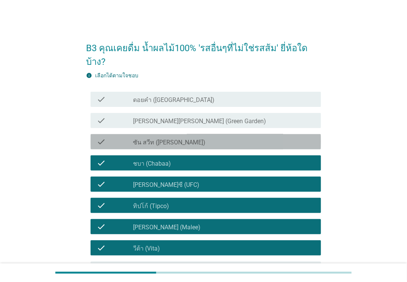
click at [236, 137] on div "check_box_outline_blank ซัน สวีท (Sun sweet)" at bounding box center [224, 141] width 182 height 9
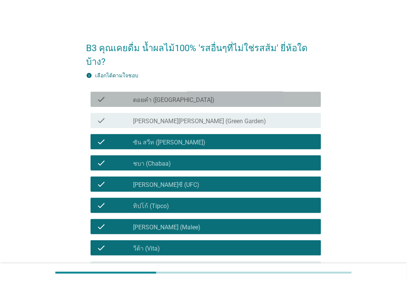
click at [236, 92] on div "check check_box_outline_blank ดอยคำ (Doi-Khham)" at bounding box center [206, 99] width 231 height 15
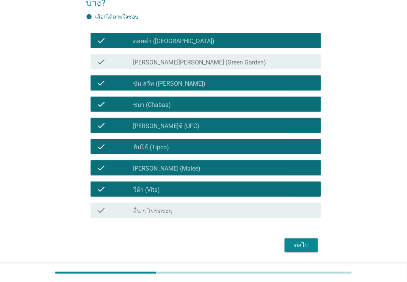
scroll to position [63, 0]
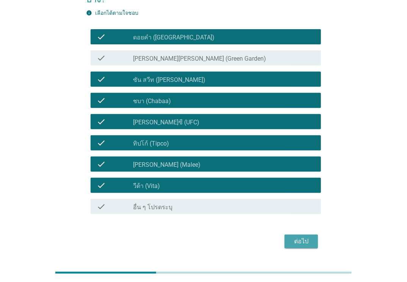
click at [312, 235] on button "ต่อไป" at bounding box center [301, 242] width 33 height 14
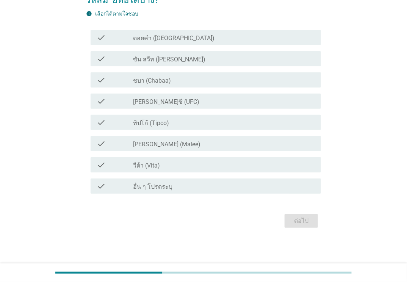
scroll to position [0, 0]
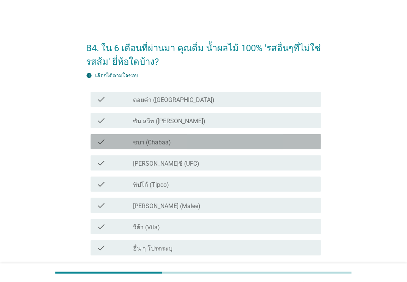
click at [257, 140] on div "check_box ชบา (Chabaa)" at bounding box center [224, 141] width 182 height 9
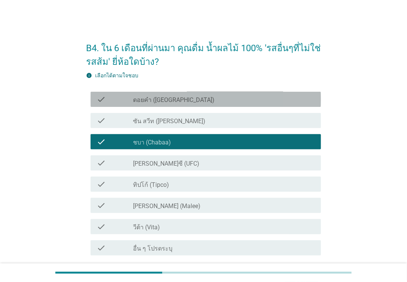
click at [272, 96] on div "check_box_outline_blank ดอยคำ (Doi-Khham)" at bounding box center [224, 99] width 182 height 9
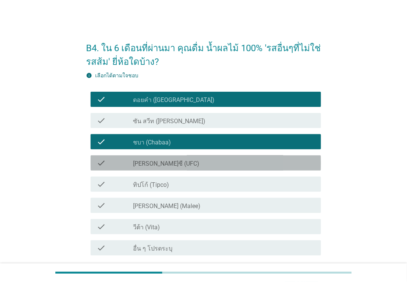
click at [235, 162] on div "check_box [PERSON_NAME]ซี (UFC)" at bounding box center [224, 163] width 182 height 9
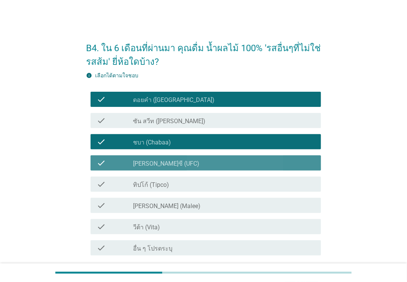
click at [232, 165] on div "check_box [PERSON_NAME]ซี (UFC)" at bounding box center [224, 163] width 182 height 9
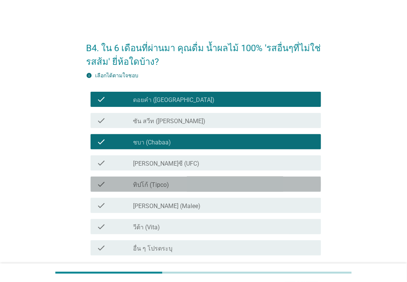
click at [220, 191] on div "check check_box ทิปโก้ (Tipco)" at bounding box center [206, 184] width 231 height 15
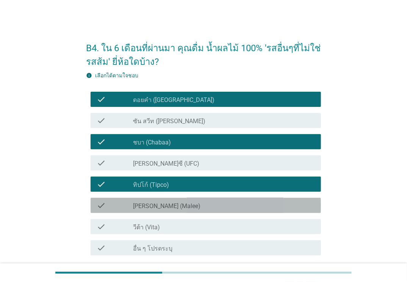
click at [215, 201] on div "check_box [PERSON_NAME] (Malee)" at bounding box center [224, 205] width 182 height 9
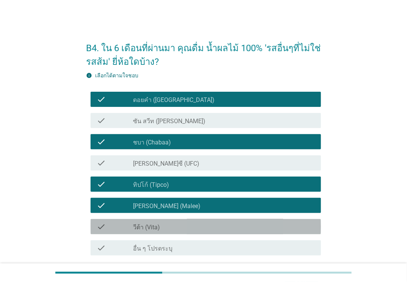
click at [209, 222] on div "check_box วีต้า (Vita)" at bounding box center [224, 226] width 182 height 9
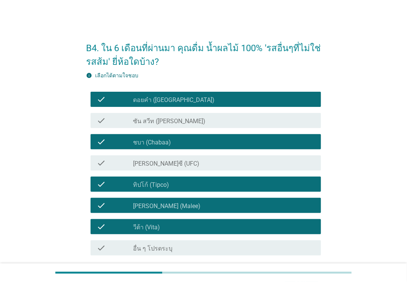
scroll to position [62, 0]
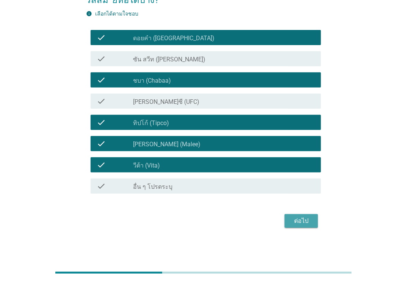
click at [292, 223] on div "ต่อไป" at bounding box center [301, 221] width 21 height 9
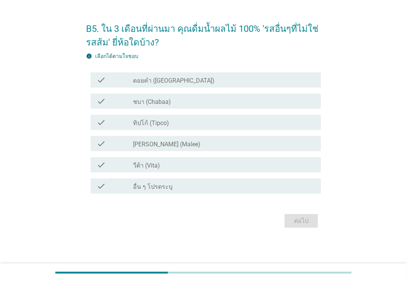
scroll to position [0, 0]
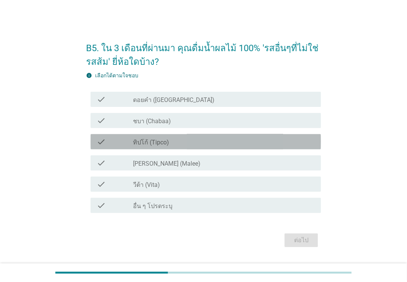
click at [192, 140] on div "check_box ทิปโก้ (Tipco)" at bounding box center [224, 141] width 182 height 9
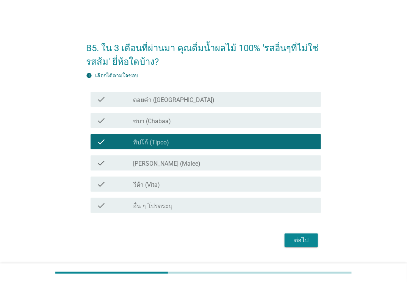
click at [305, 233] on div "ต่อไป" at bounding box center [203, 240] width 235 height 18
click at [302, 241] on div "ต่อไป" at bounding box center [301, 240] width 21 height 9
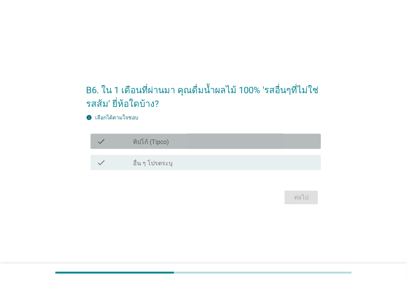
click at [283, 144] on div "check_box ทิปโก้ (Tipco)" at bounding box center [224, 141] width 182 height 9
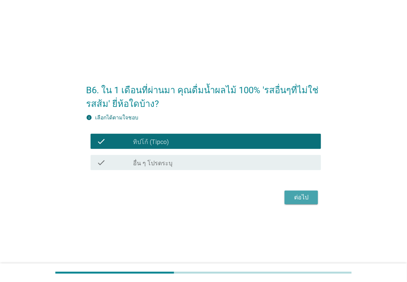
click at [297, 201] on div "ต่อไป" at bounding box center [301, 197] width 21 height 9
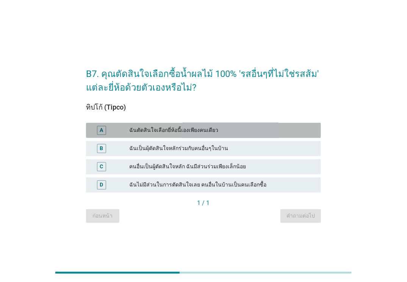
click at [289, 128] on div "ฉันตัดสินใจเลือกยี่ห้อนี้เองเพียงคนเดียว" at bounding box center [222, 130] width 186 height 9
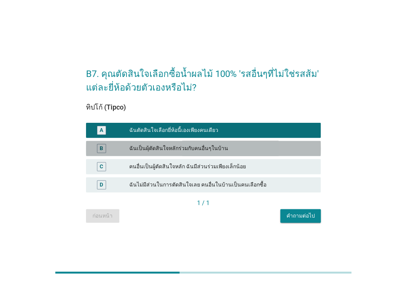
click at [279, 147] on div "ฉันเป็นผุ้ตัดสินใจหลักร่วมกับคนอื่นๆในบ้าน" at bounding box center [222, 148] width 186 height 9
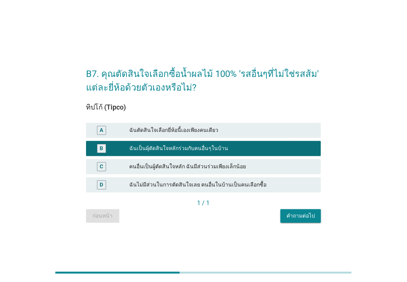
click at [297, 216] on div "คำถามต่อไป" at bounding box center [301, 216] width 28 height 8
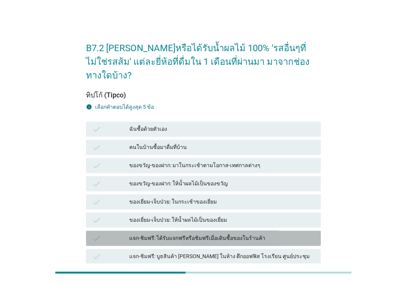
click at [287, 231] on div "check แจก-ชิมฟรี: ได้รับแจกฟรีหรือชิมฟรีเมื่อเดินซื้อของในร้านค้า" at bounding box center [203, 238] width 235 height 15
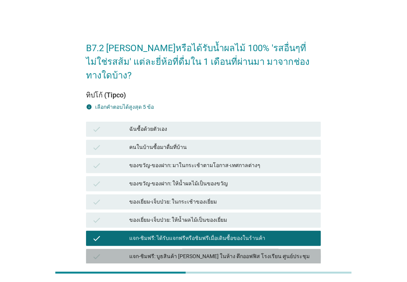
click at [275, 252] on div "แจก-ชิมฟรี: บูธสินค้า [PERSON_NAME] ในห้าง ตึกออฟฟิส โรงเรียน ศูนย์ประชุม" at bounding box center [222, 256] width 186 height 9
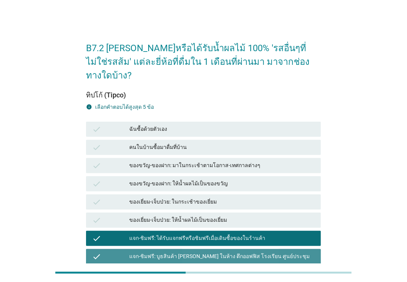
click at [275, 252] on div "แจก-ชิมฟรี: บูธสินค้า [PERSON_NAME] ในห้าง ตึกออฟฟิส โรงเรียน ศูนย์ประชุม" at bounding box center [222, 256] width 186 height 9
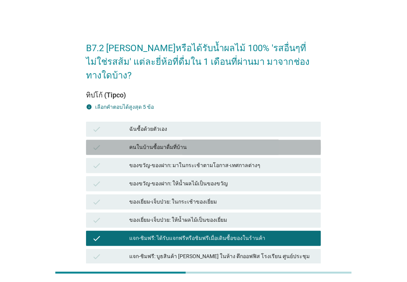
click at [287, 143] on div "คนในบ้านซื้อมาดื่มที่บ้าน" at bounding box center [222, 147] width 186 height 9
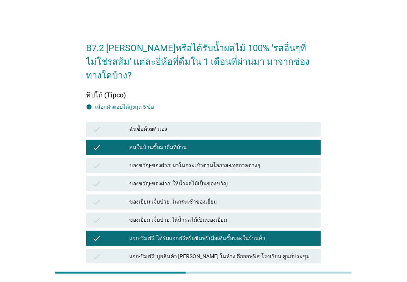
drag, startPoint x: 407, startPoint y: 146, endPoint x: 409, endPoint y: 159, distance: 13.5
click at [375, 159] on html "B7.2 [PERSON_NAME]หรือได้รับน้ำผลไม้ 100% 'รสอื่นๆที่ไม่ใช่รสส้ม' แต่ละยี่ห้อที…" at bounding box center [203, 215] width 407 height 430
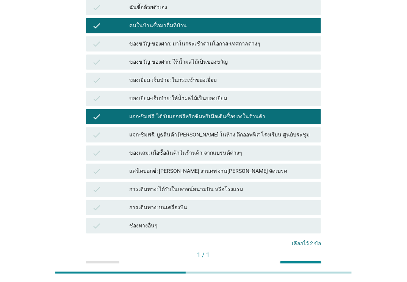
scroll to position [138, 0]
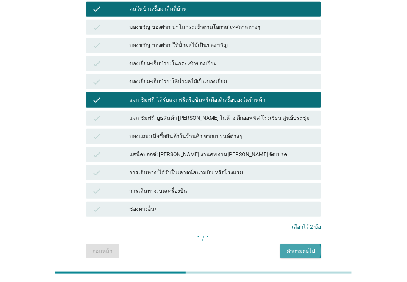
click at [299, 245] on button "คำถามต่อไป" at bounding box center [301, 252] width 41 height 14
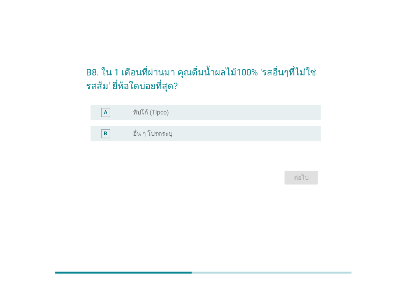
scroll to position [0, 0]
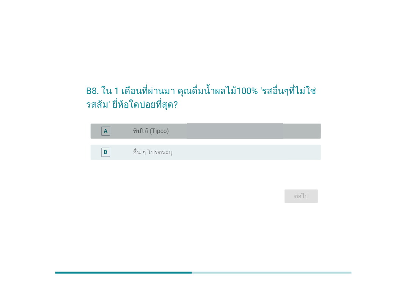
click at [268, 129] on div "radio_button_unchecked ทิปโก้ (Tipco)" at bounding box center [221, 131] width 176 height 8
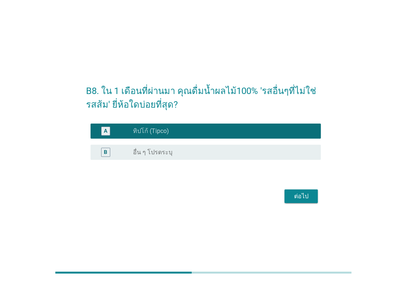
click at [294, 201] on div "ต่อไป" at bounding box center [301, 196] width 21 height 9
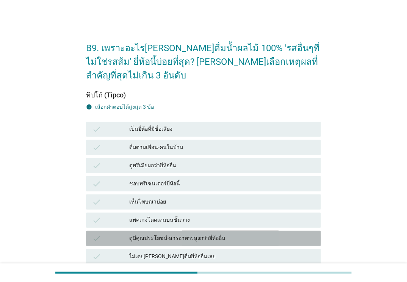
click at [196, 234] on div "ดูมีคุณประโยชน์-สารอาหารสูงกว่ายี่ห้ออื่น" at bounding box center [222, 238] width 186 height 9
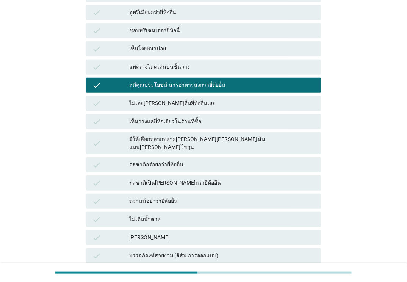
scroll to position [163, 0]
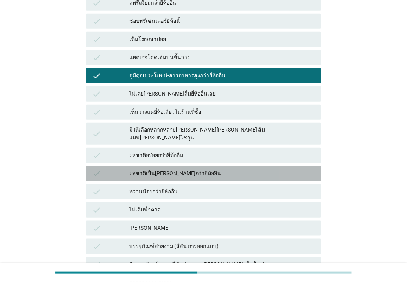
click at [286, 169] on div "รสชาติเป็น[PERSON_NAME]กว่ายี่ห้ออื่น" at bounding box center [222, 173] width 186 height 9
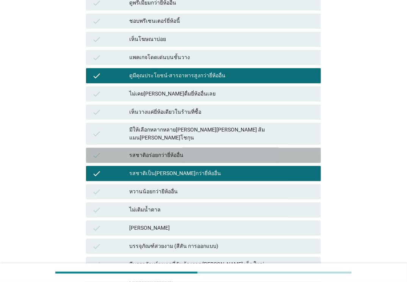
click at [282, 151] on div "รสชาติอร่อยกว่ายี่ห้ออื่น" at bounding box center [222, 155] width 186 height 9
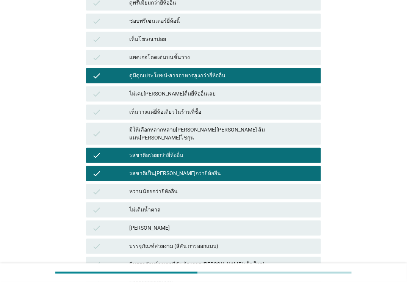
scroll to position [280, 0]
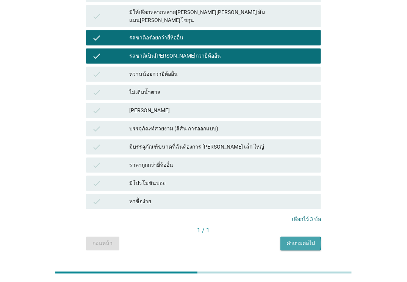
click at [297, 240] on div "คำถามต่อไป" at bounding box center [301, 244] width 28 height 8
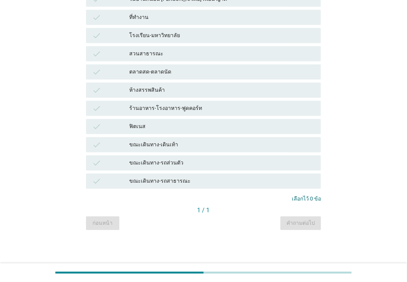
scroll to position [0, 0]
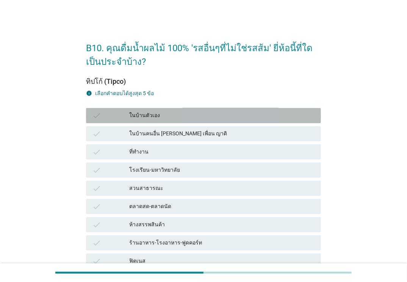
click at [259, 118] on div "ในบ้านตัวเอง" at bounding box center [222, 115] width 186 height 9
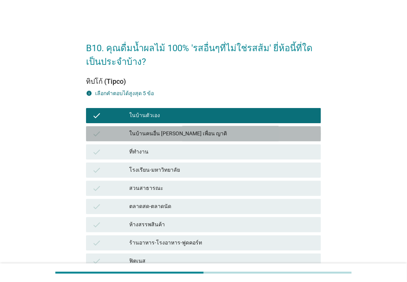
click at [282, 135] on div "ในบ้านคนอื่น [PERSON_NAME] เพื่อน ญาติ" at bounding box center [222, 133] width 186 height 9
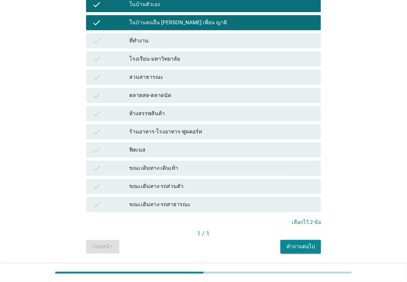
scroll to position [111, 0]
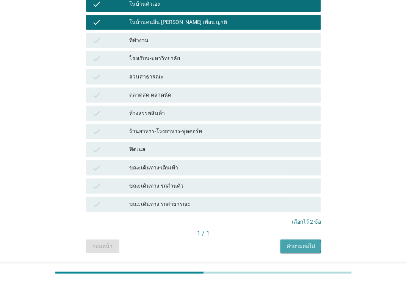
click at [304, 245] on div "คำถามต่อไป" at bounding box center [301, 246] width 28 height 8
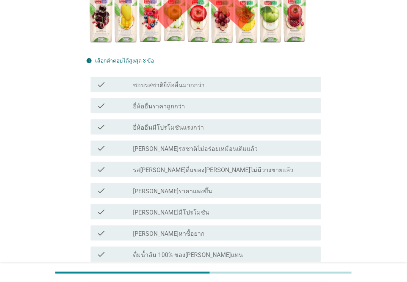
scroll to position [184, 0]
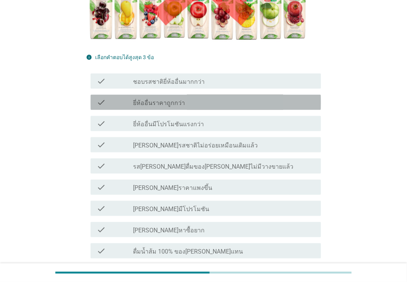
click at [298, 98] on div "check_box_outline_blank ยี่ห้ออื่นราคาถูกกว่า" at bounding box center [224, 102] width 182 height 9
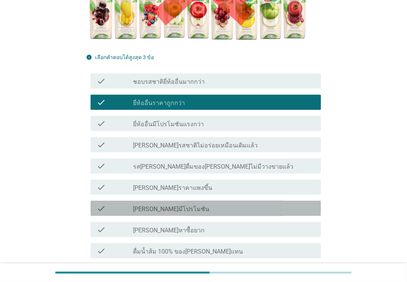
click at [256, 204] on div "check_box_outline_blank [PERSON_NAME]มีโปรโมชัน" at bounding box center [224, 208] width 182 height 9
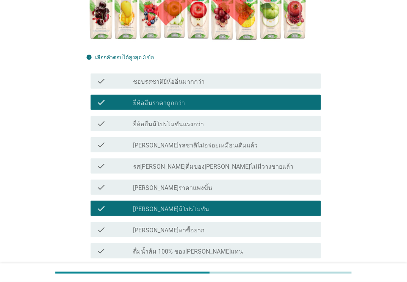
click at [235, 268] on div "check_box_outline_blank เปลี่ยนไปดื่มรสเดิมของยี่ห้ออื่นแทน" at bounding box center [224, 272] width 182 height 9
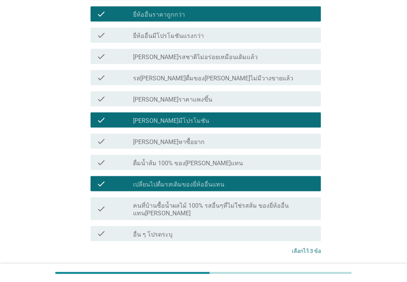
scroll to position [309, 0]
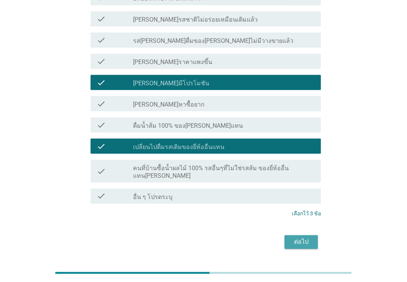
click at [309, 238] on div "ต่อไป" at bounding box center [301, 242] width 21 height 9
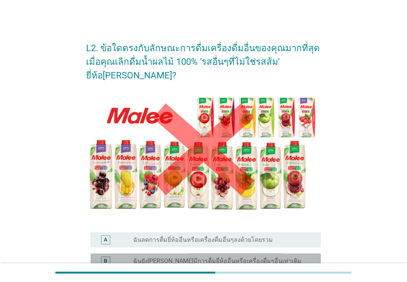
click at [272, 257] on div "radio_button_unchecked ฉันยัง[PERSON_NAME]มีการดื่มยี่ห้ออื่นหรือเครื่องดื่มๆอื…" at bounding box center [221, 261] width 176 height 8
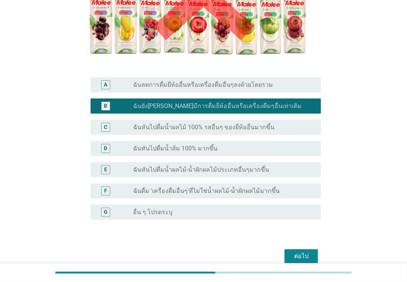
scroll to position [177, 0]
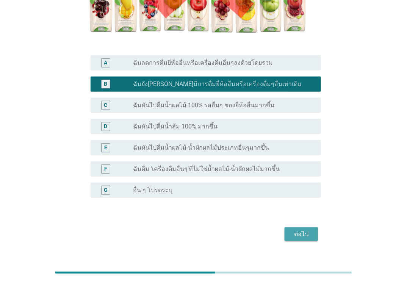
click at [295, 228] on button "ต่อไป" at bounding box center [301, 235] width 33 height 14
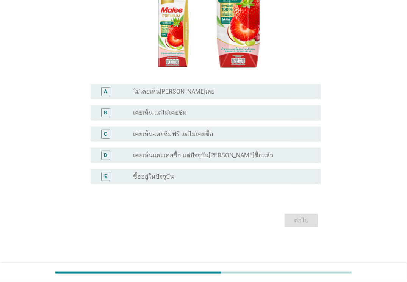
scroll to position [0, 0]
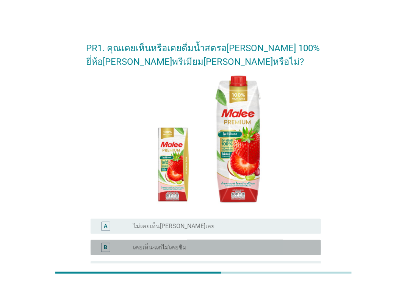
click at [209, 253] on div "B radio_button_unchecked เคยเห็น-แต่ไม่เคยชิม" at bounding box center [206, 247] width 231 height 15
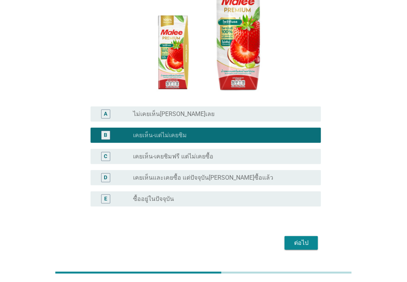
scroll to position [135, 0]
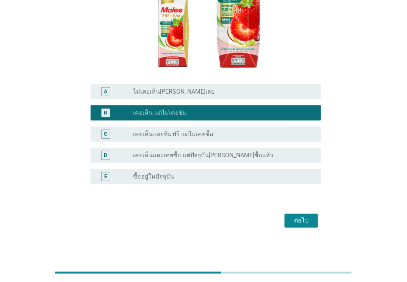
click at [304, 220] on div "ต่อไป" at bounding box center [301, 220] width 21 height 9
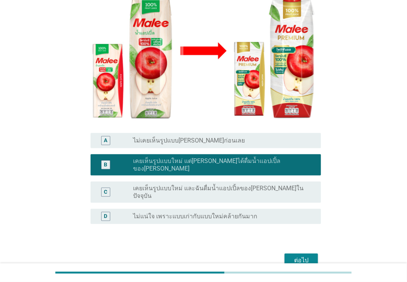
scroll to position [127, 0]
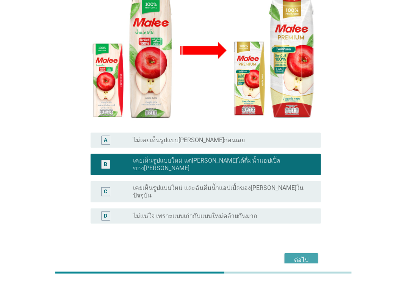
click at [311, 256] on div "ต่อไป" at bounding box center [301, 260] width 21 height 9
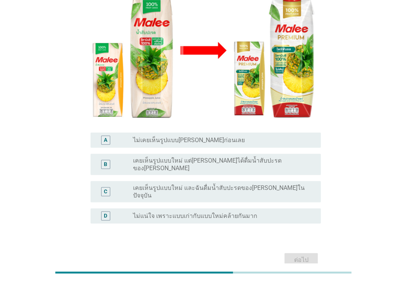
scroll to position [0, 0]
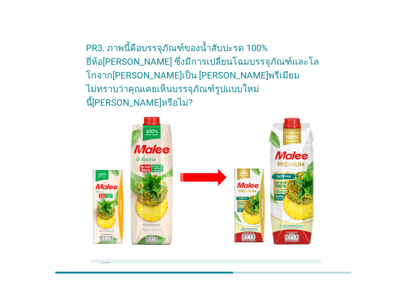
click at [309, 264] on div "radio_button_unchecked ไม่เคยเห็นรูปแบบ[PERSON_NAME]ก่อนเลย" at bounding box center [221, 268] width 176 height 8
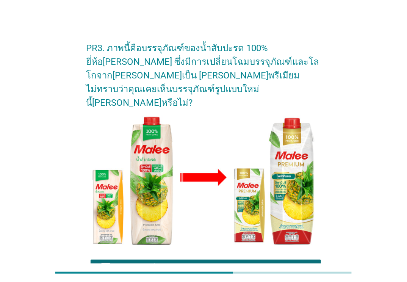
scroll to position [127, 0]
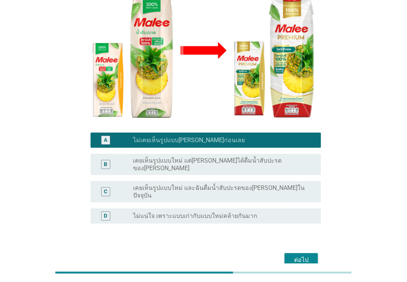
click at [299, 253] on button "ต่อไป" at bounding box center [301, 260] width 33 height 14
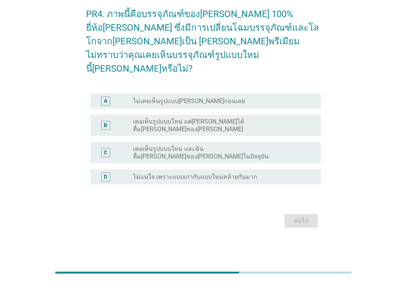
scroll to position [0, 0]
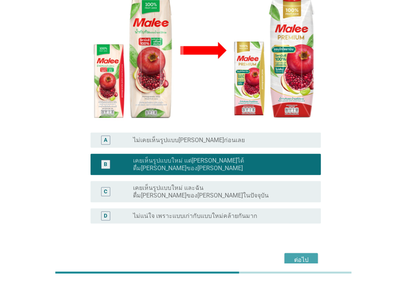
click at [304, 256] on div "ต่อไป" at bounding box center [301, 260] width 21 height 9
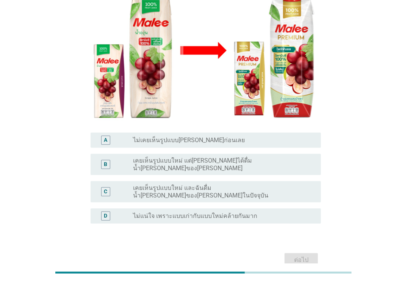
scroll to position [0, 0]
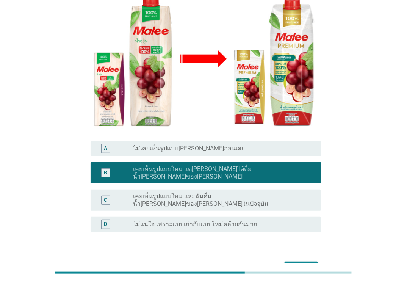
scroll to position [127, 0]
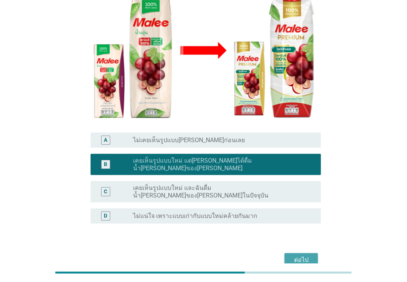
click at [308, 256] on div "ต่อไป" at bounding box center [301, 260] width 21 height 9
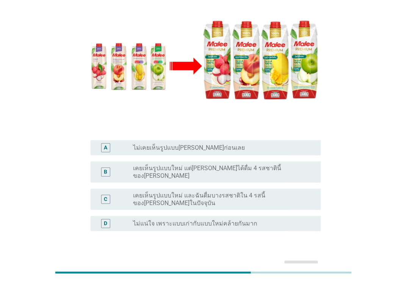
scroll to position [141, 0]
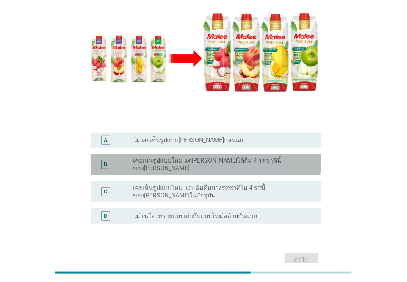
click at [263, 154] on div "B radio_button_unchecked เคยเห็นรูปแบบใหม่ แต่[PERSON_NAME]ได้ดื่ม 4 รสชาตินี้ข…" at bounding box center [206, 164] width 231 height 21
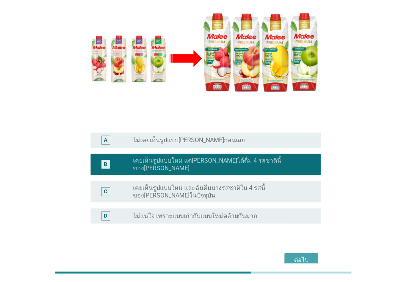
click at [297, 256] on div "ต่อไป" at bounding box center [301, 260] width 21 height 9
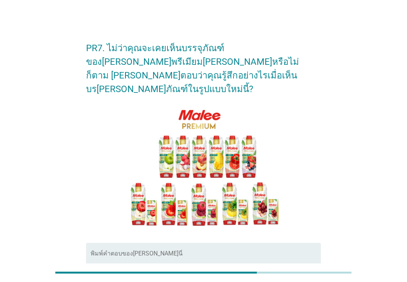
click at [132, 252] on textarea "พิมพ์คำตอบของคุณ ที่นี่" at bounding box center [206, 272] width 231 height 40
type textarea "ดูน่ารับประทานมากค่ะ"
click at [325, 274] on div at bounding box center [203, 273] width 297 height 13
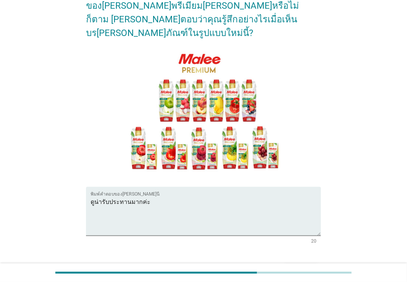
scroll to position [93, 0]
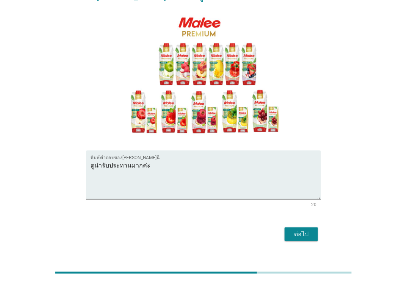
click at [306, 248] on div "PR7. ไม่ว่าคุณจะเคยเห็นบรรจุภัณฑ์ของ[PERSON_NAME]พรีเมียม[PERSON_NAME]หรือไม่ก็…" at bounding box center [203, 92] width 407 height 370
click at [306, 228] on button "ต่อไป" at bounding box center [301, 235] width 33 height 14
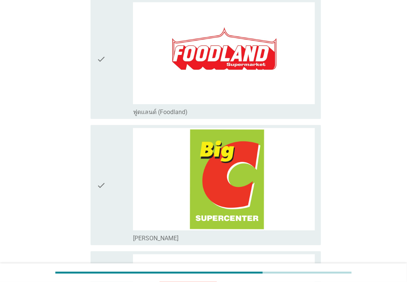
scroll to position [0, 0]
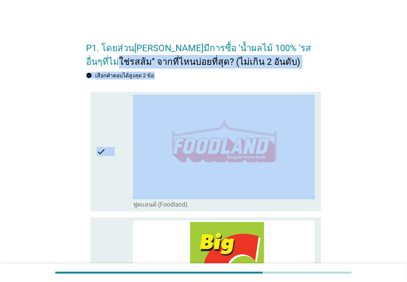
drag, startPoint x: 406, startPoint y: 30, endPoint x: 377, endPoint y: 89, distance: 66.0
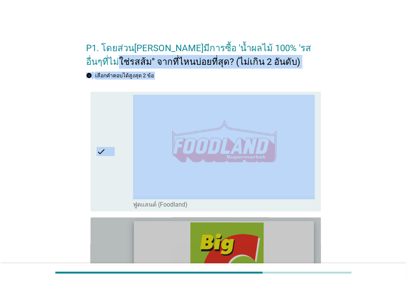
click at [221, 233] on img at bounding box center [224, 271] width 180 height 101
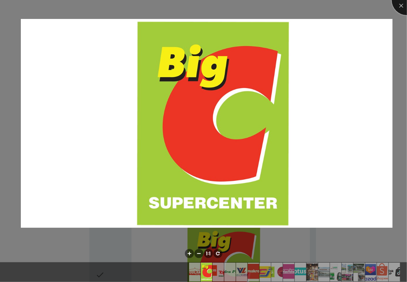
click at [375, 7] on div at bounding box center [407, 0] width 30 height 30
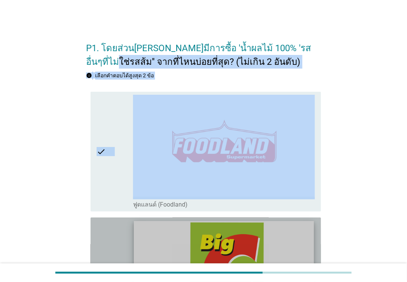
click at [278, 237] on img at bounding box center [224, 271] width 180 height 101
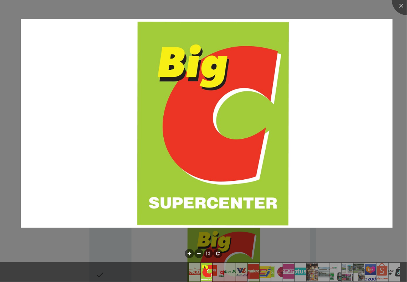
click at [370, 12] on div at bounding box center [203, 141] width 407 height 282
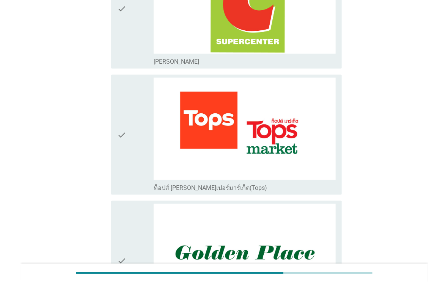
scroll to position [159, 0]
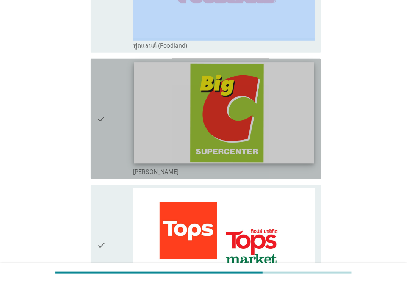
click at [217, 96] on img at bounding box center [224, 113] width 180 height 101
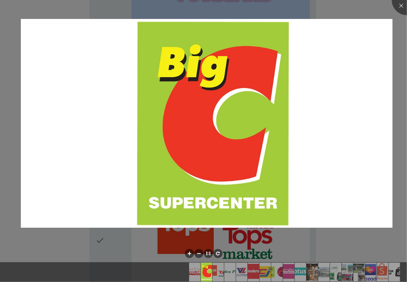
click at [347, 7] on div at bounding box center [203, 141] width 407 height 282
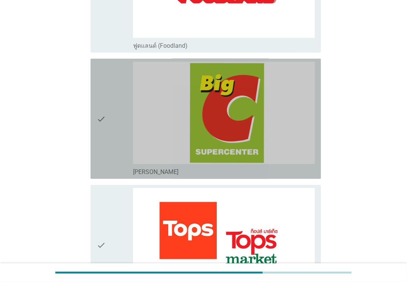
click at [118, 118] on div "check" at bounding box center [115, 119] width 36 height 114
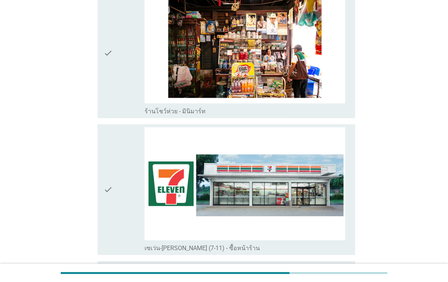
scroll to position [1502, 0]
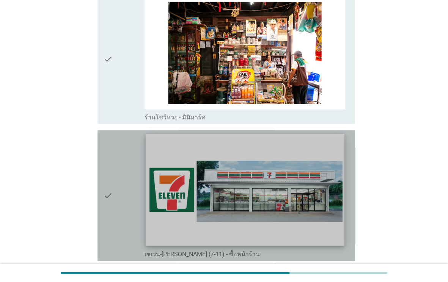
click at [230, 201] on img at bounding box center [244, 190] width 199 height 112
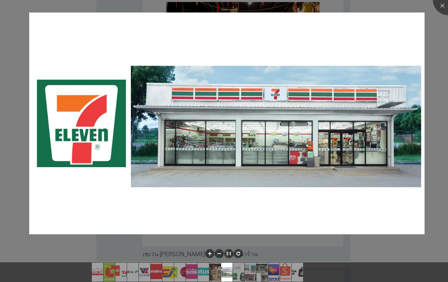
click at [375, 30] on div at bounding box center [224, 141] width 448 height 282
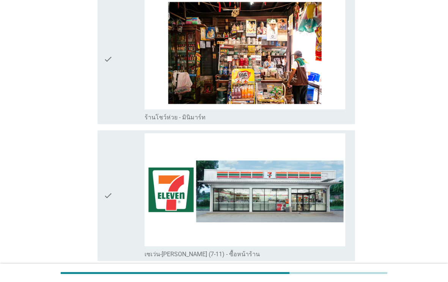
click at [143, 207] on div "check" at bounding box center [124, 195] width 41 height 125
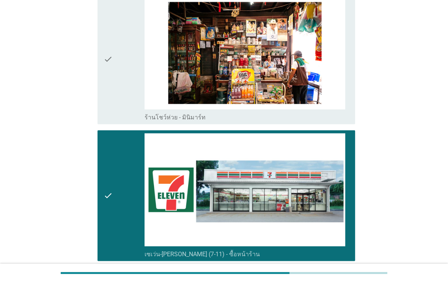
scroll to position [2397, 0]
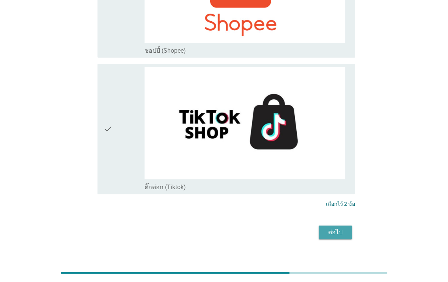
click at [337, 228] on div "ต่อไป" at bounding box center [335, 232] width 21 height 9
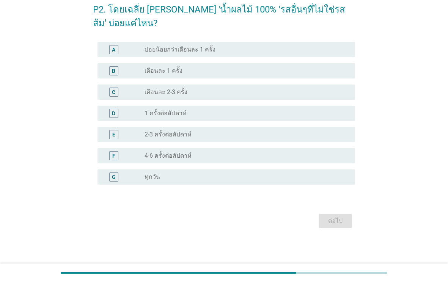
scroll to position [0, 0]
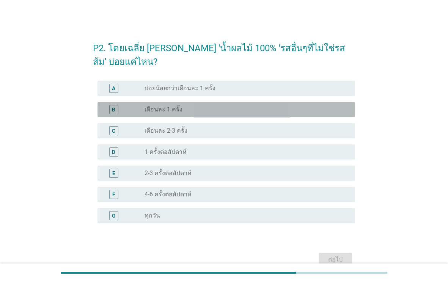
click at [239, 115] on div "B radio_button_unchecked เดือนละ 1 ครั้ง" at bounding box center [225, 109] width 257 height 15
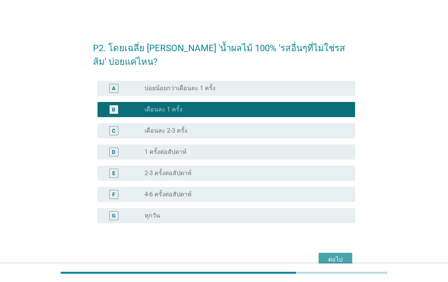
click at [325, 256] on div "ต่อไป" at bounding box center [335, 259] width 21 height 9
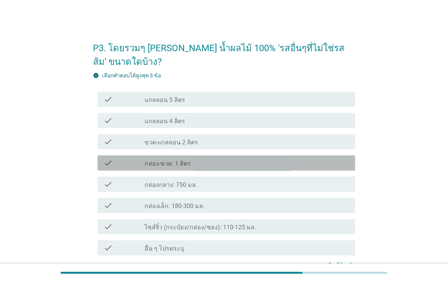
click at [273, 160] on div "check_box_outline_blank กล่อง-ขวด: 1 ลิตร" at bounding box center [246, 163] width 204 height 9
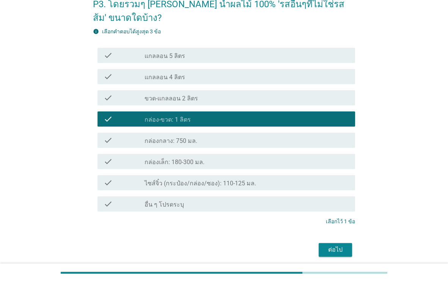
scroll to position [45, 0]
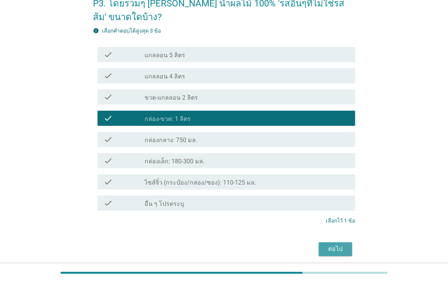
click at [327, 247] on div "ต่อไป" at bounding box center [335, 249] width 21 height 9
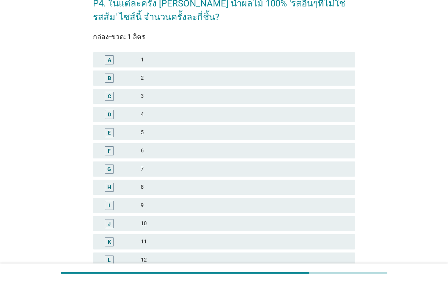
scroll to position [0, 0]
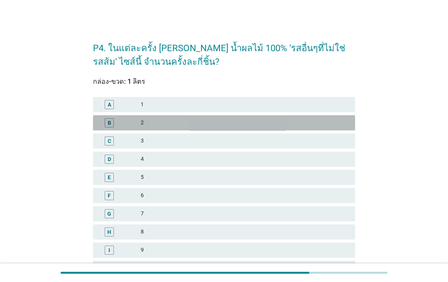
click at [316, 122] on div "2" at bounding box center [245, 122] width 208 height 9
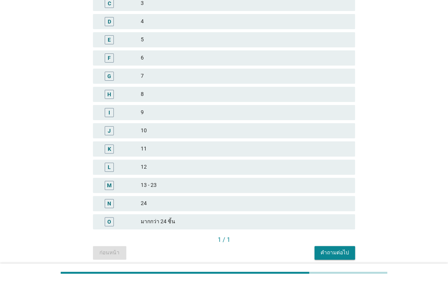
scroll to position [167, 0]
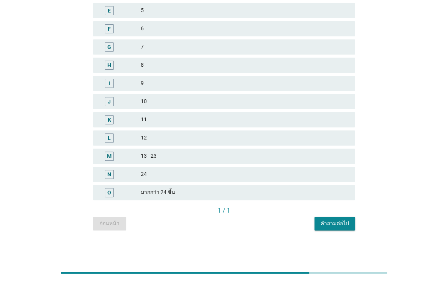
click at [342, 221] on div "คำถามต่อไป" at bounding box center [334, 224] width 28 height 8
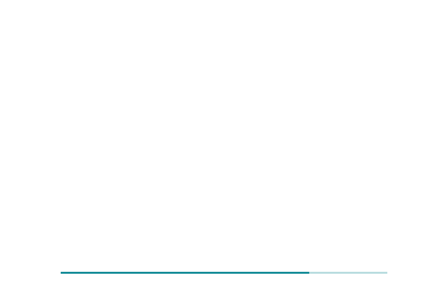
scroll to position [0, 0]
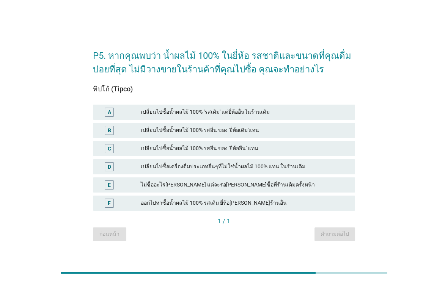
click at [303, 118] on div "A เปลี่ยนไปซื้อน้ำผลไม้ 100% 'รสเดิม' แต่ยี่ห้ออื่นในร้านเดิม" at bounding box center [224, 112] width 262 height 15
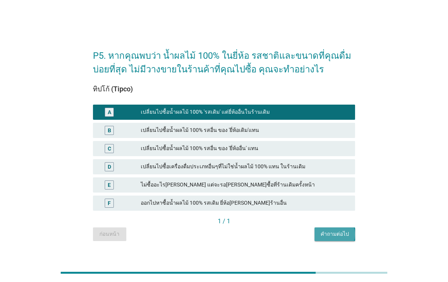
click at [326, 238] on div "คำถามต่อไป" at bounding box center [334, 234] width 28 height 8
